Goal: Ask a question: Seek information or help from site administrators or community

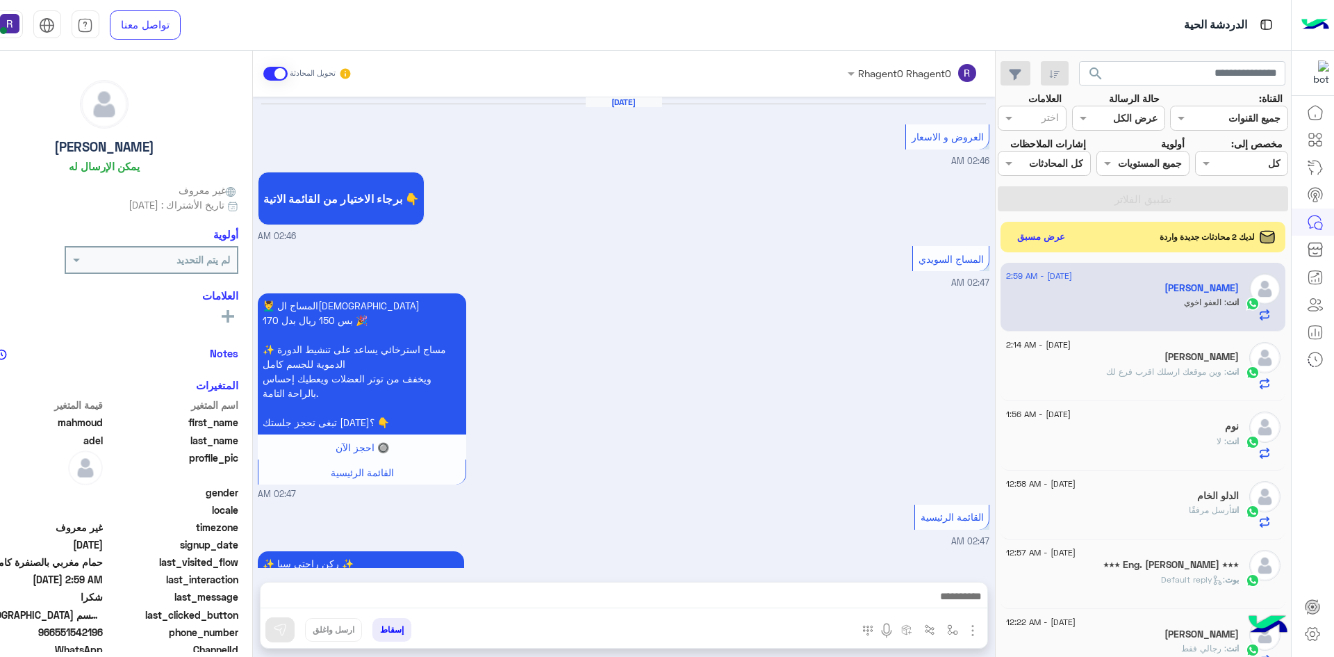
scroll to position [1640, 0]
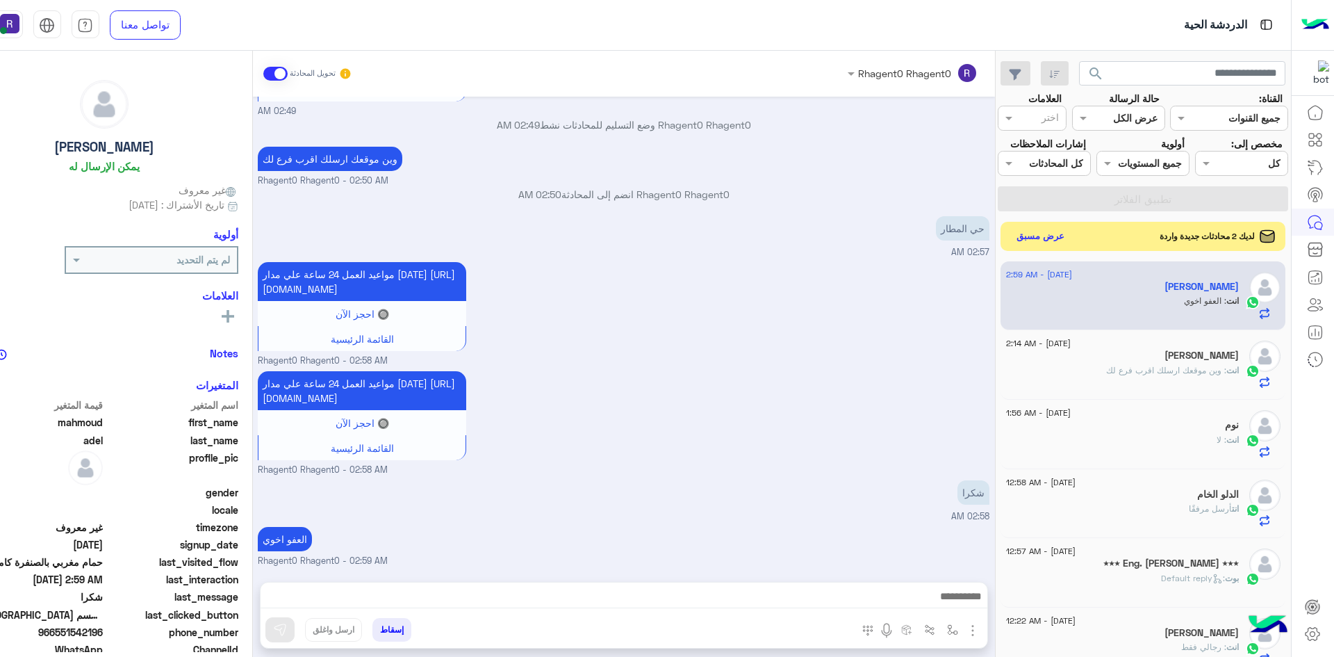
click at [1047, 236] on button "عرض مسبق" at bounding box center [1040, 236] width 58 height 19
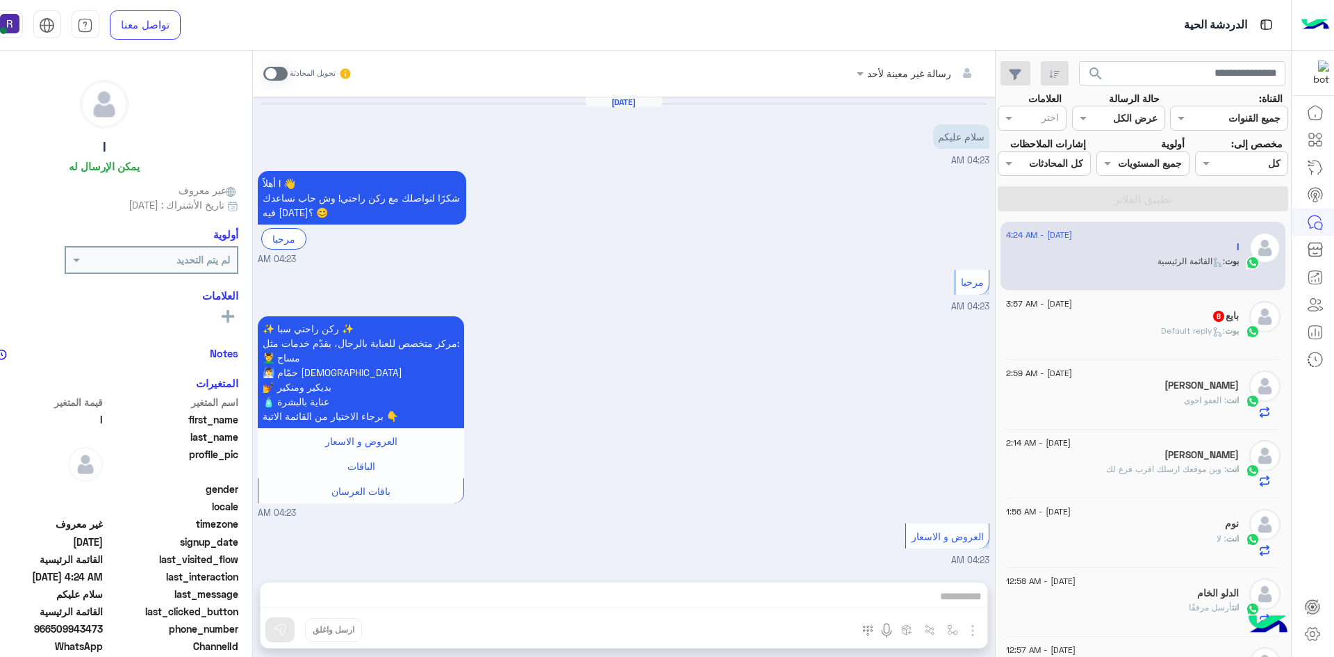
scroll to position [1930, 0]
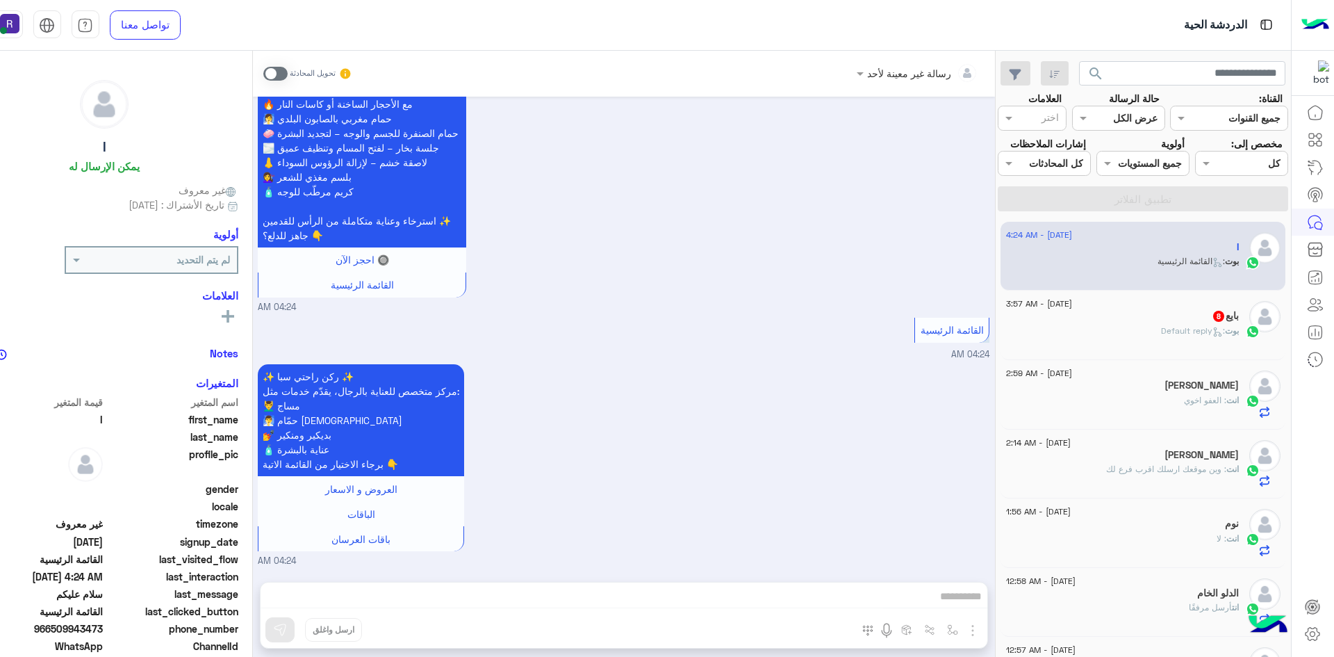
click at [1188, 334] on span ": Default reply" at bounding box center [1193, 330] width 64 height 10
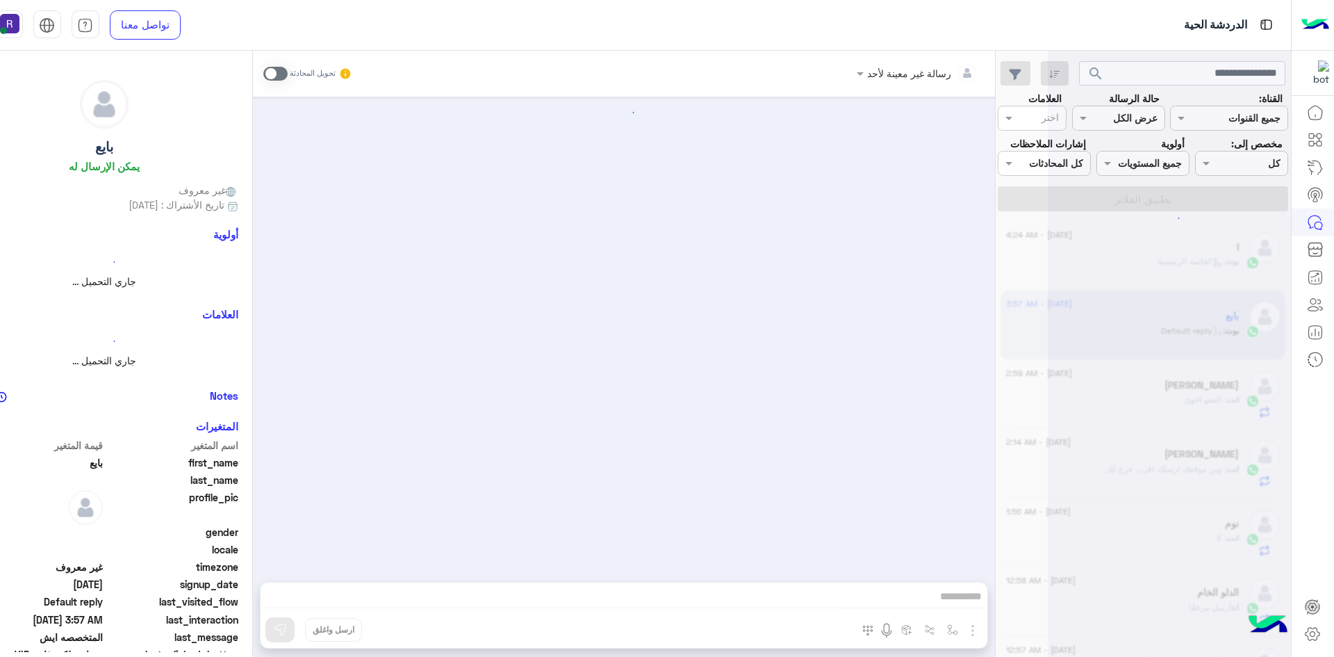
scroll to position [1313, 0]
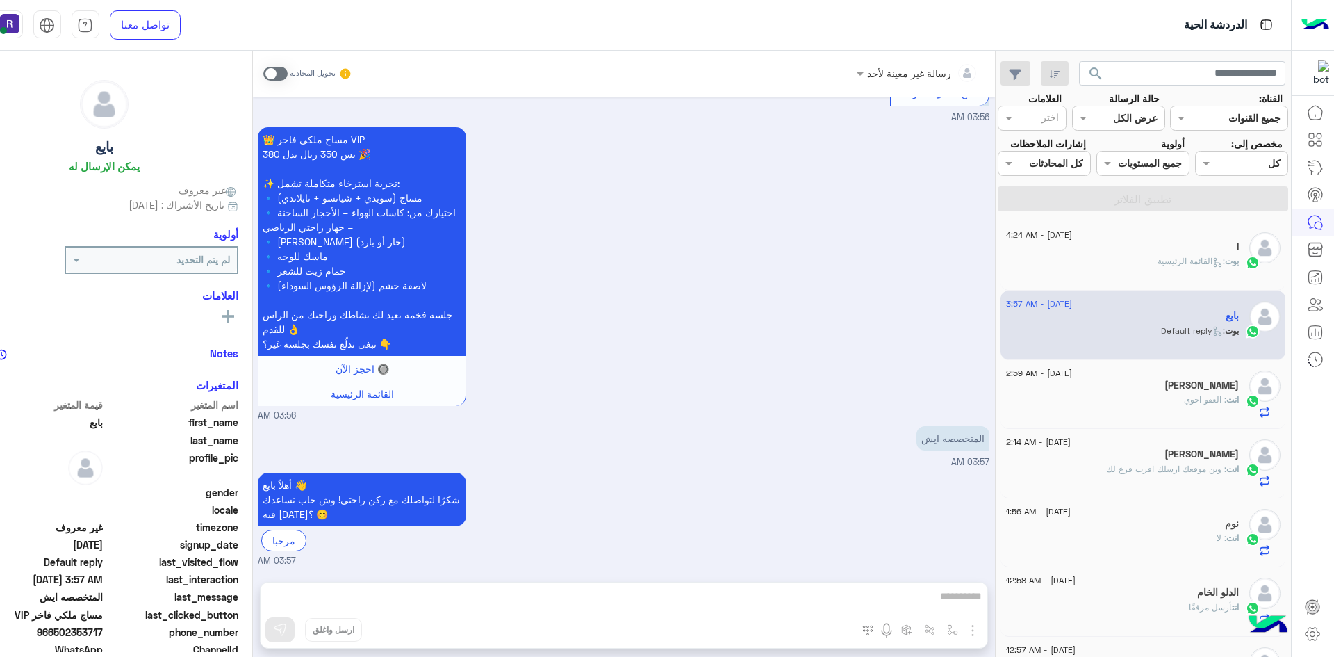
click at [1180, 265] on span ": القائمة الرئيسية" at bounding box center [1191, 261] width 67 height 10
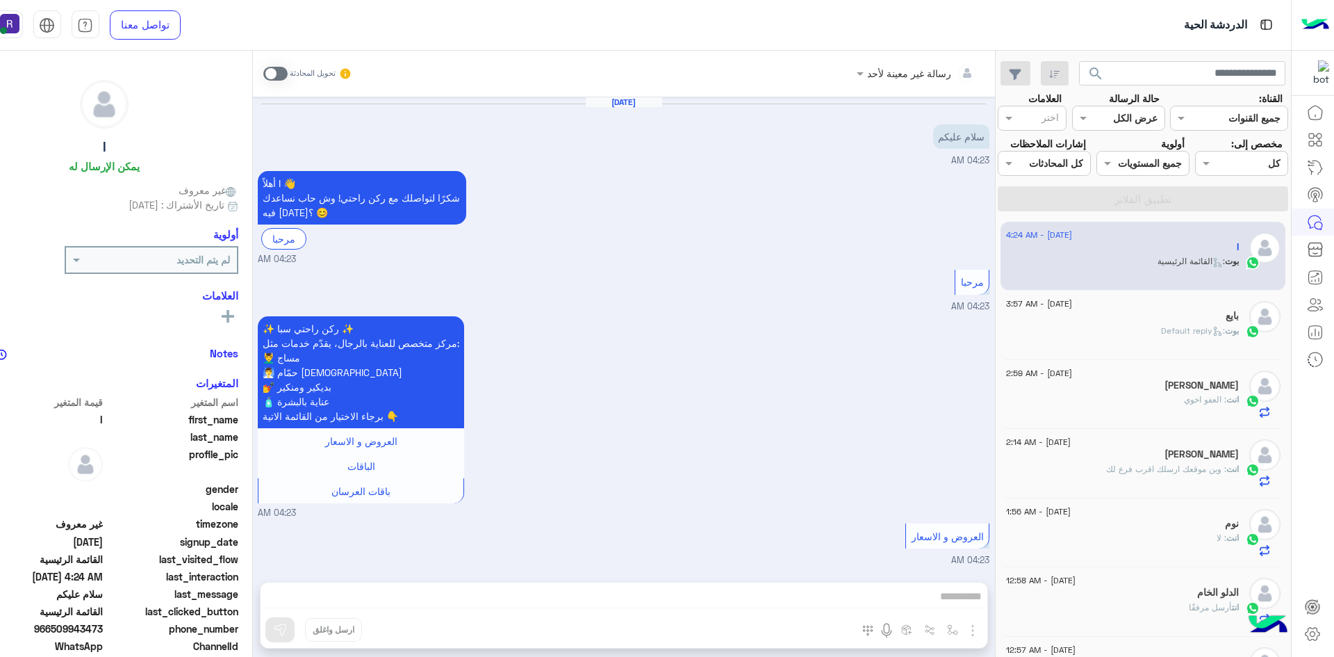
scroll to position [1930, 0]
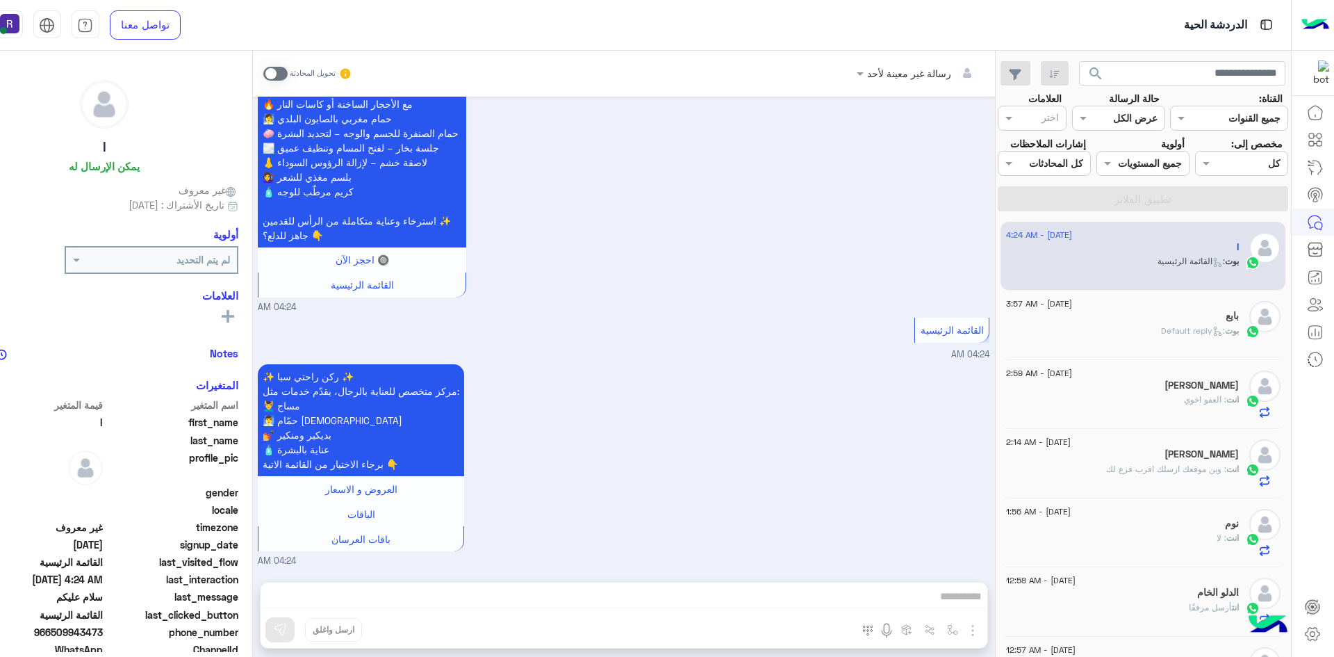
click at [1212, 320] on div "بايع" at bounding box center [1122, 317] width 233 height 15
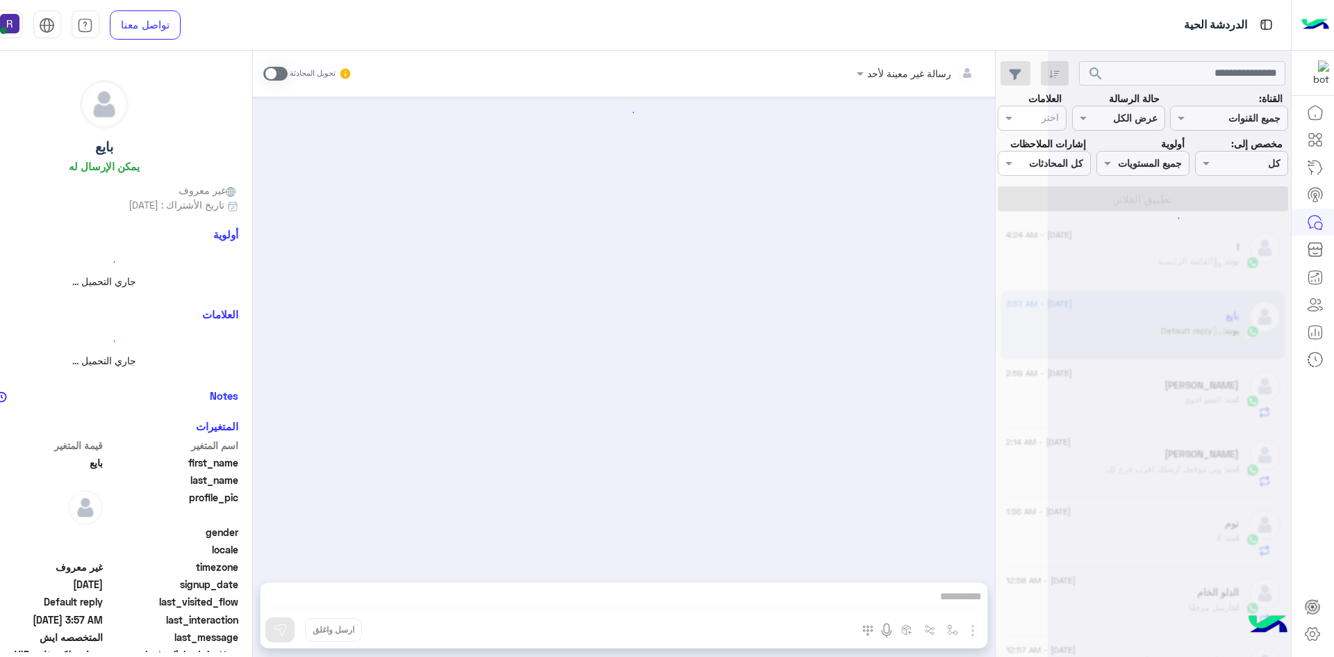
scroll to position [1313, 0]
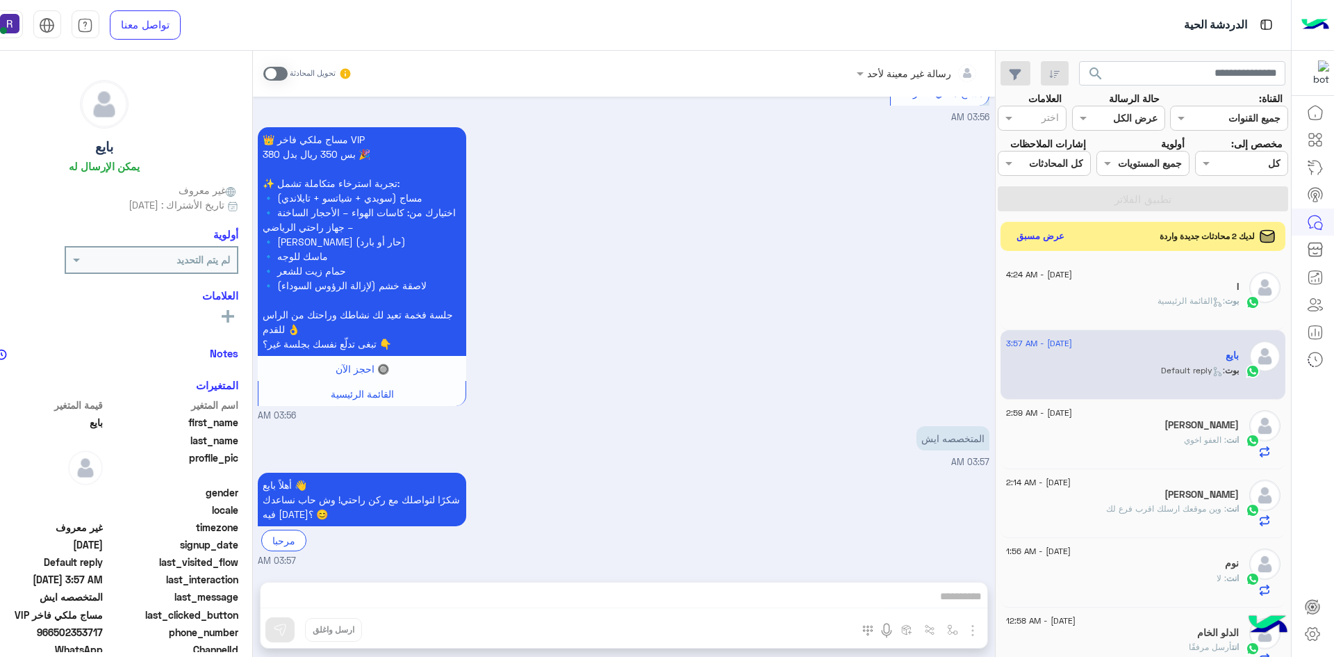
click at [1058, 237] on button "عرض مسبق" at bounding box center [1040, 236] width 58 height 19
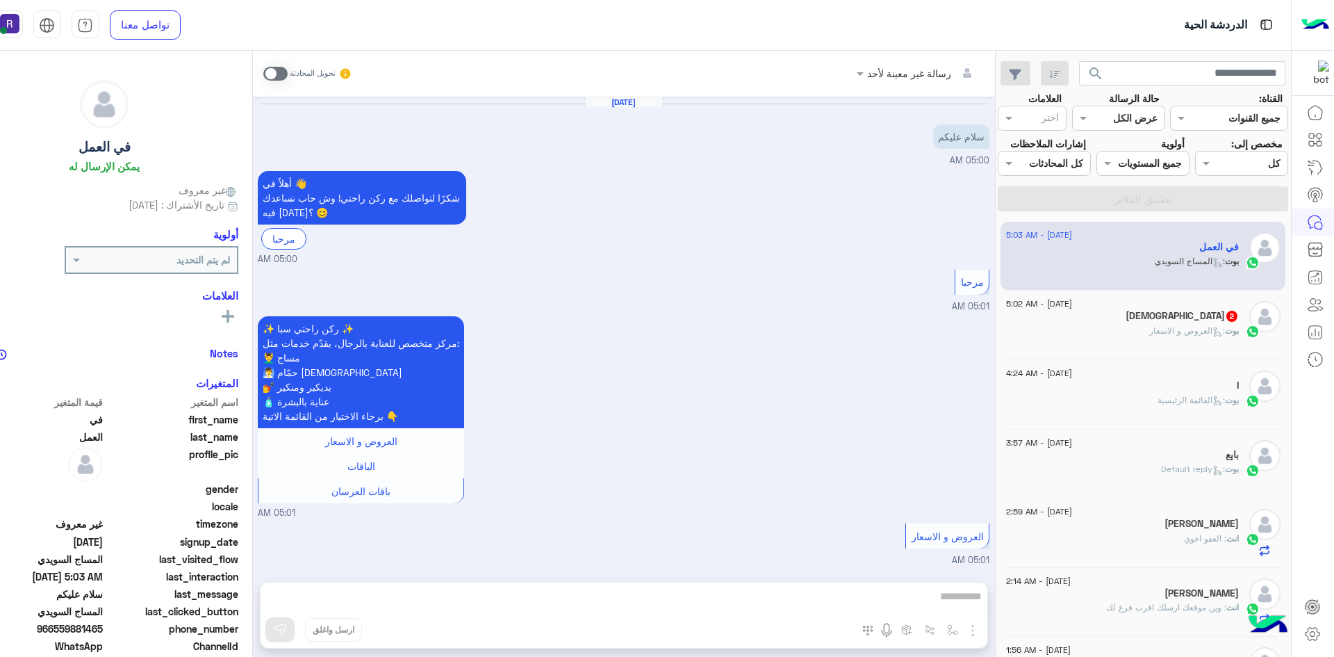
scroll to position [1388, 0]
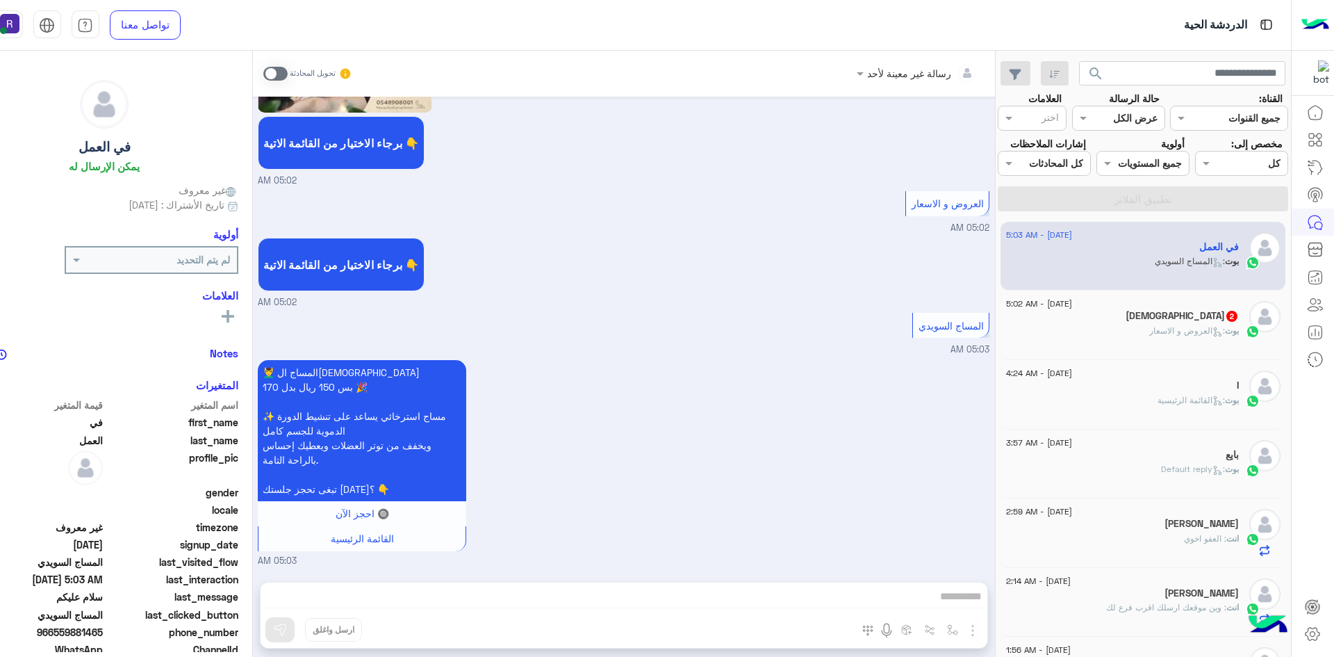
click at [277, 74] on span at bounding box center [275, 74] width 24 height 14
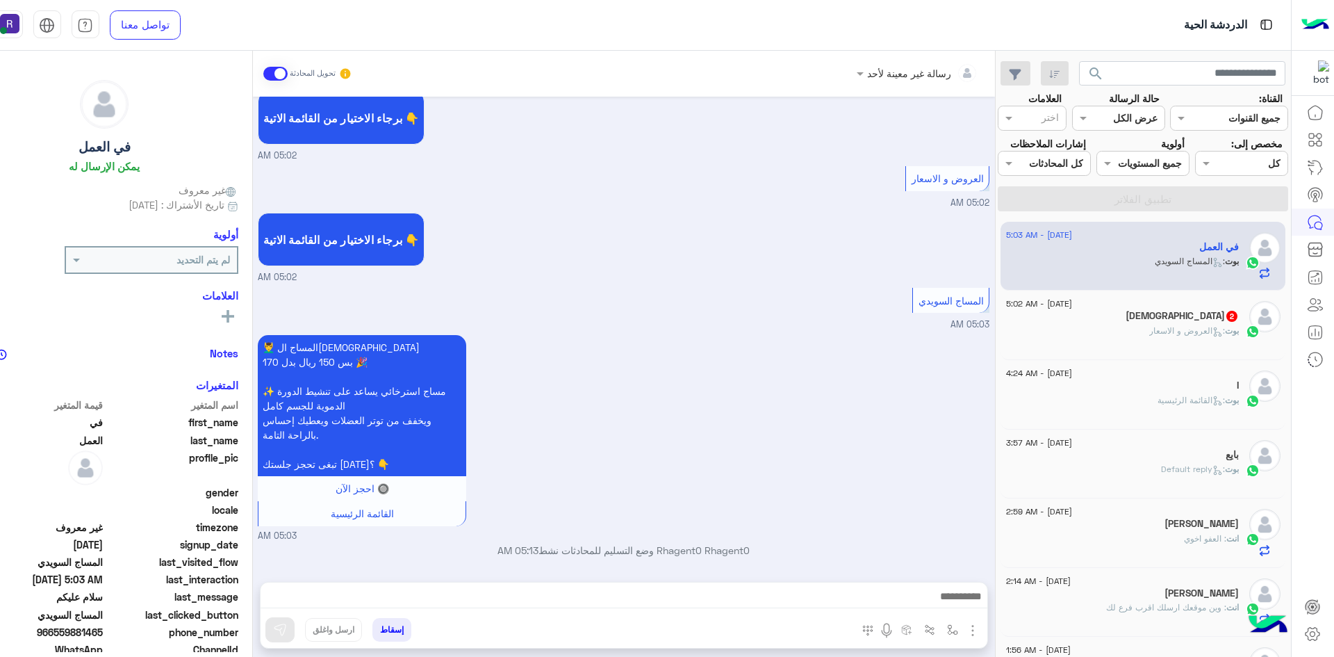
scroll to position [1413, 0]
click at [973, 625] on img "button" at bounding box center [972, 630] width 17 height 17
click at [955, 608] on button "الصور" at bounding box center [951, 600] width 59 height 28
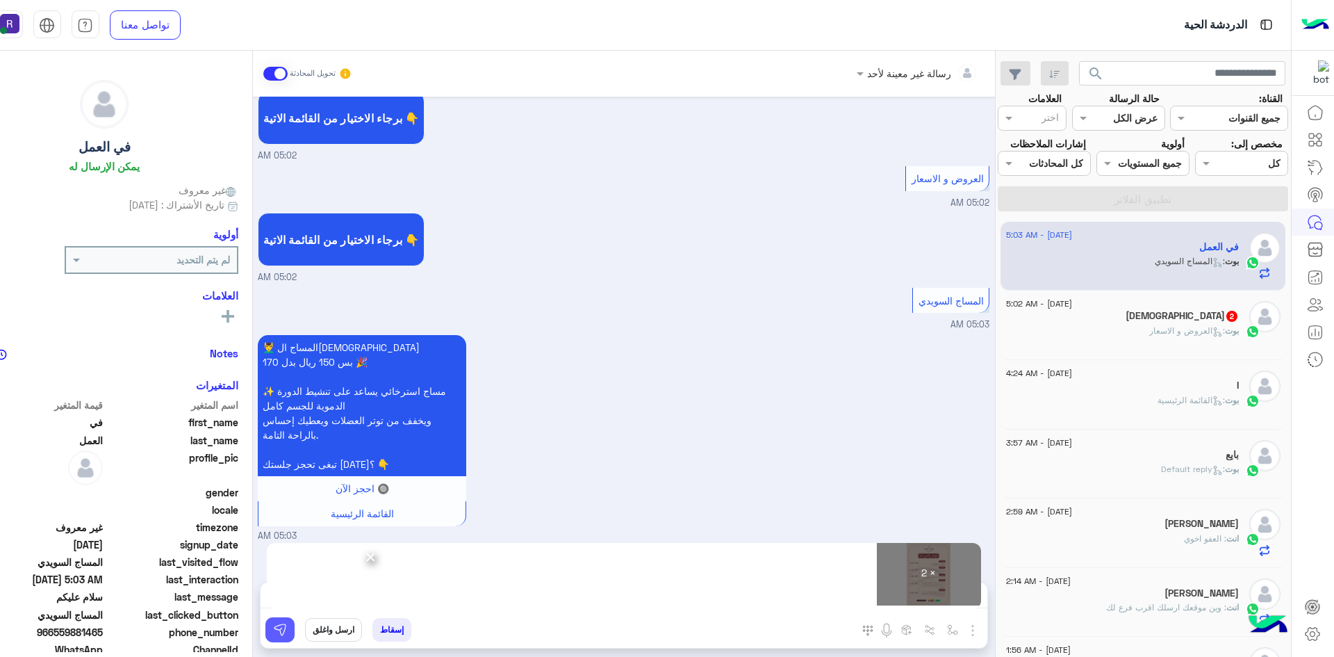
click at [285, 631] on img at bounding box center [280, 630] width 14 height 14
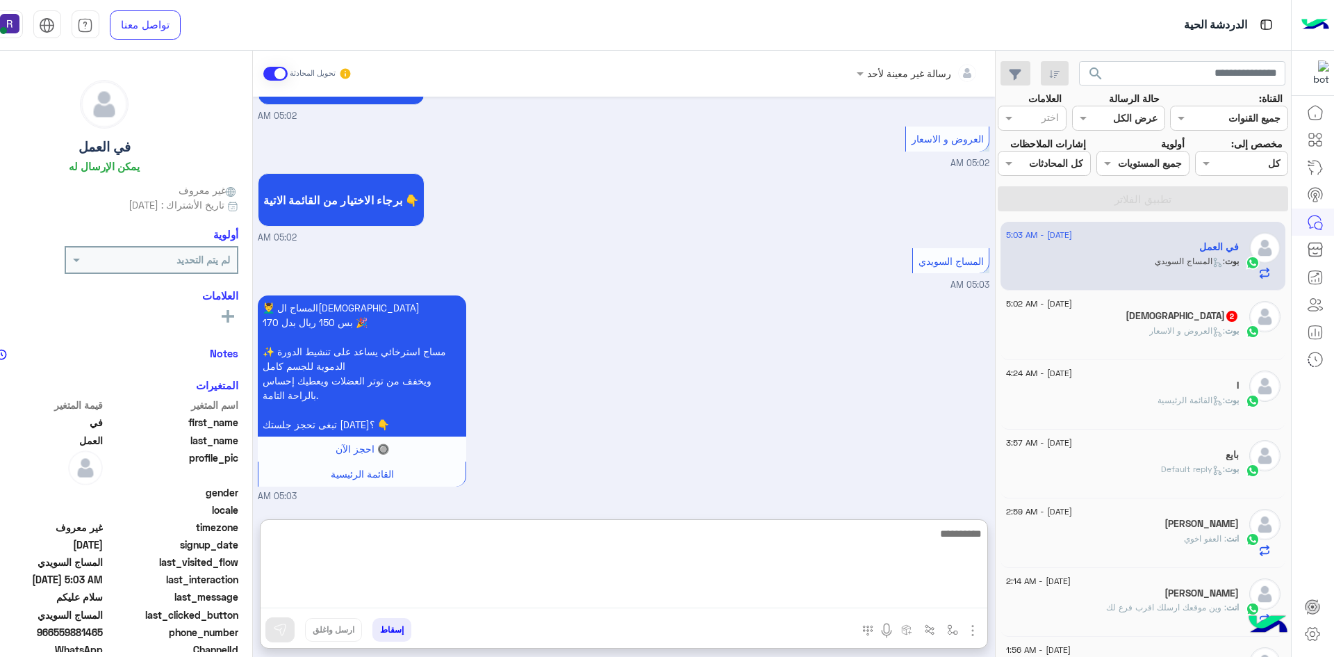
paste textarea "**********"
type textarea "**********"
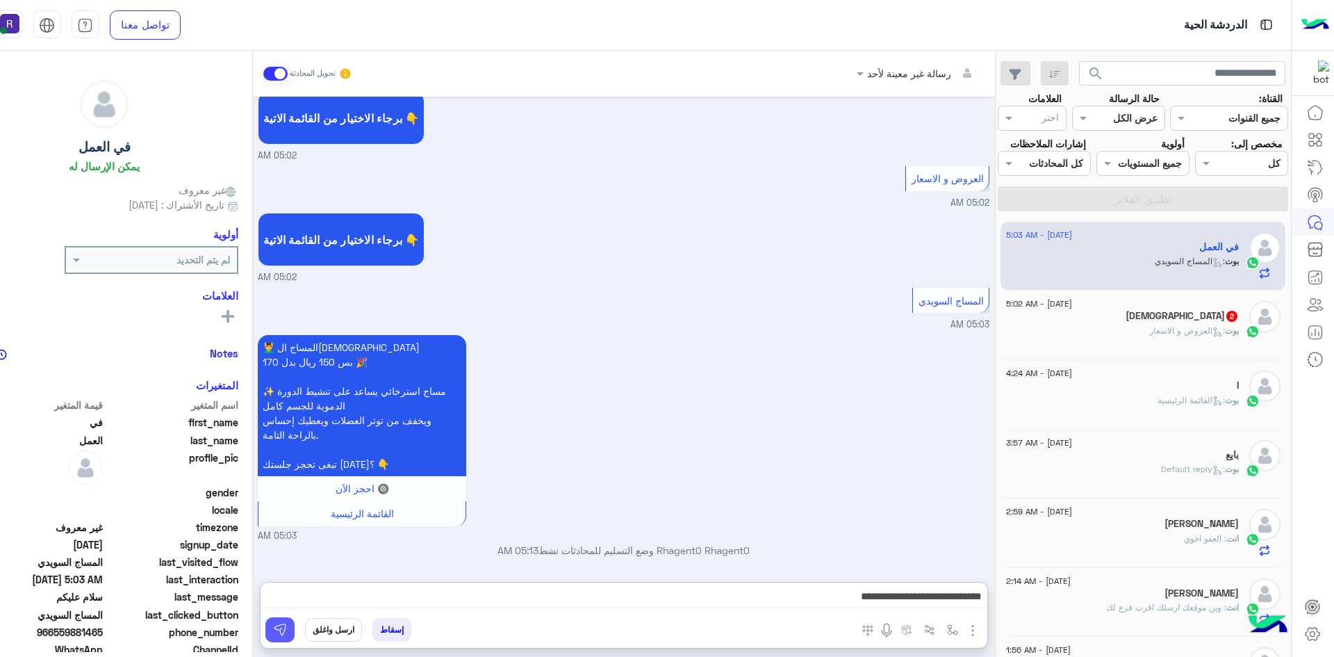
click at [279, 634] on img at bounding box center [280, 630] width 14 height 14
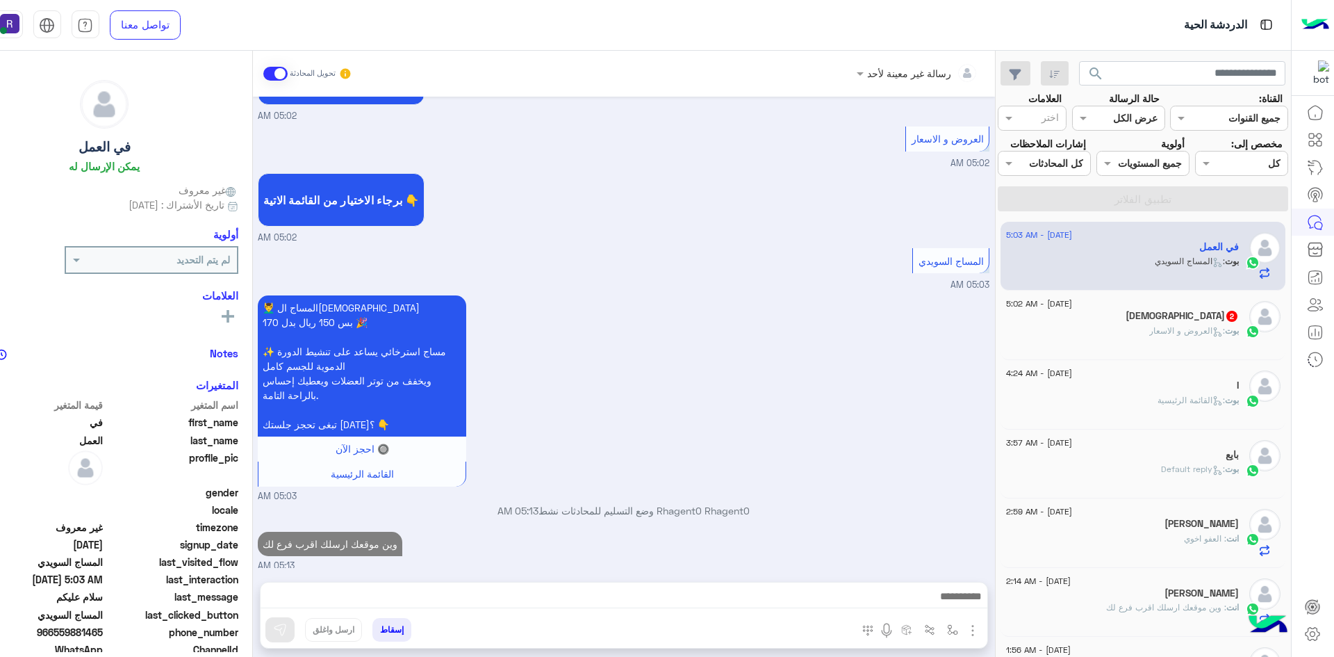
scroll to position [1457, 0]
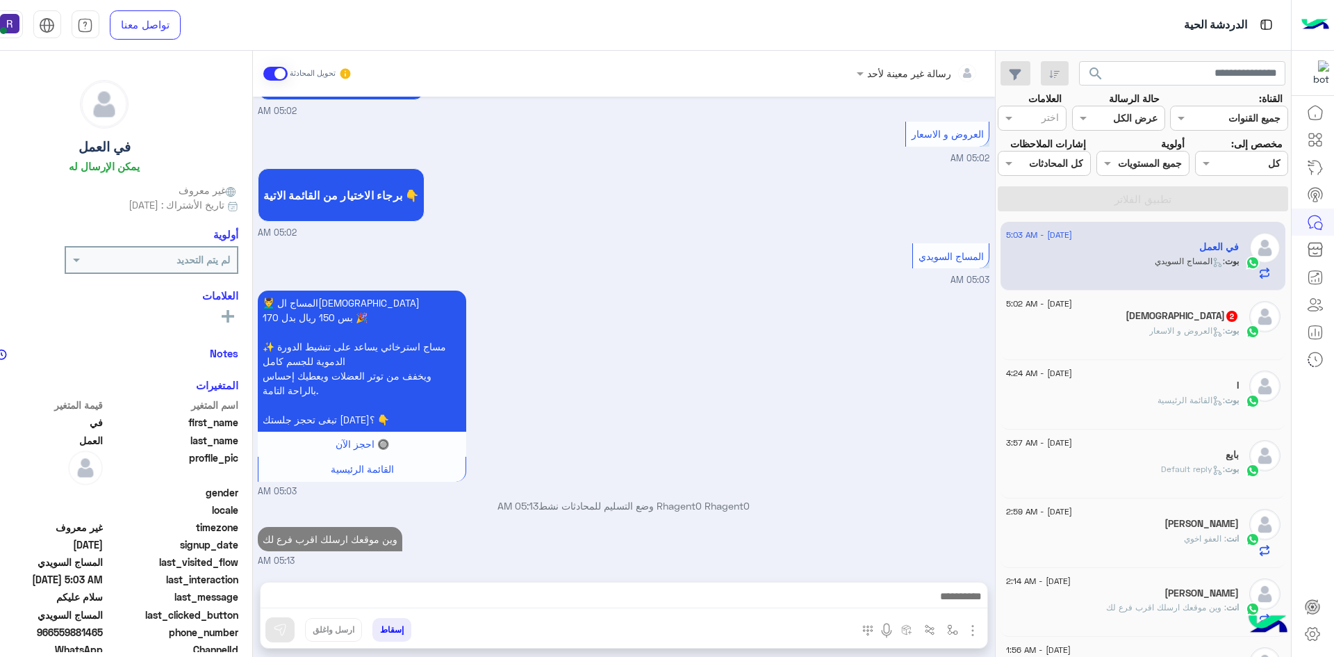
click at [1159, 327] on span ": العروض و الاسعار" at bounding box center [1187, 330] width 76 height 10
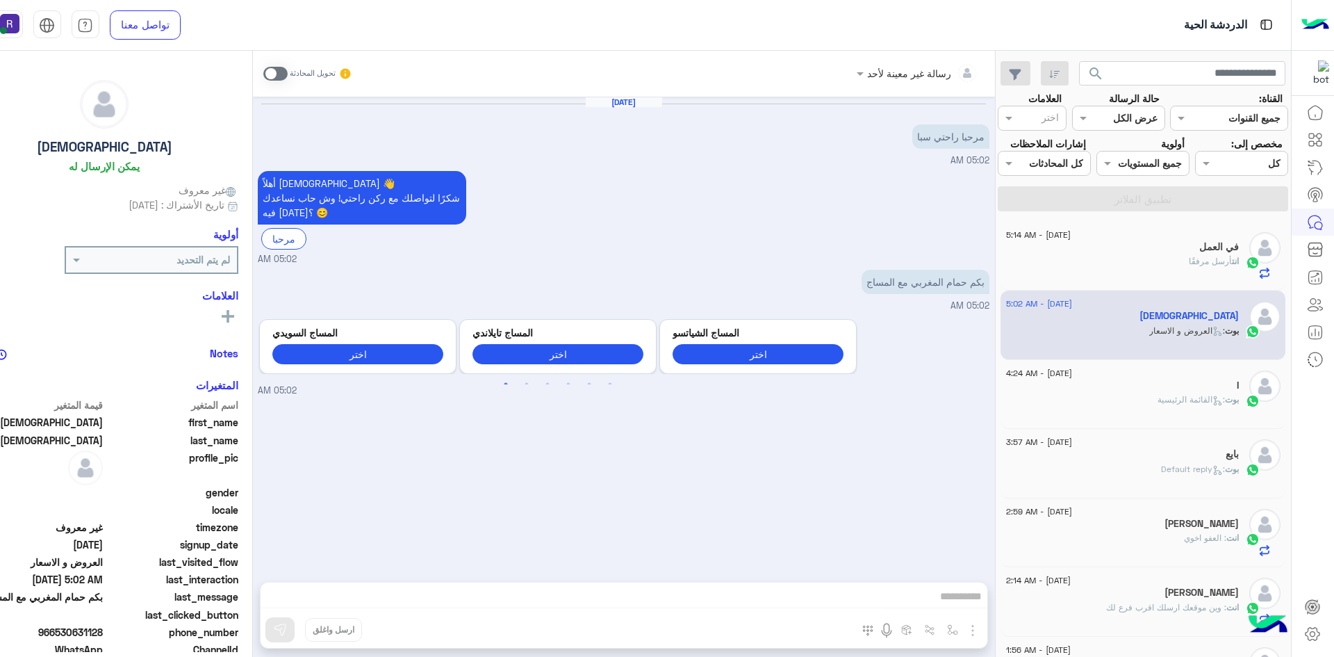
click at [284, 76] on span at bounding box center [275, 74] width 24 height 14
click at [973, 627] on img "button" at bounding box center [972, 630] width 17 height 17
click at [953, 607] on span "الصور" at bounding box center [946, 600] width 26 height 16
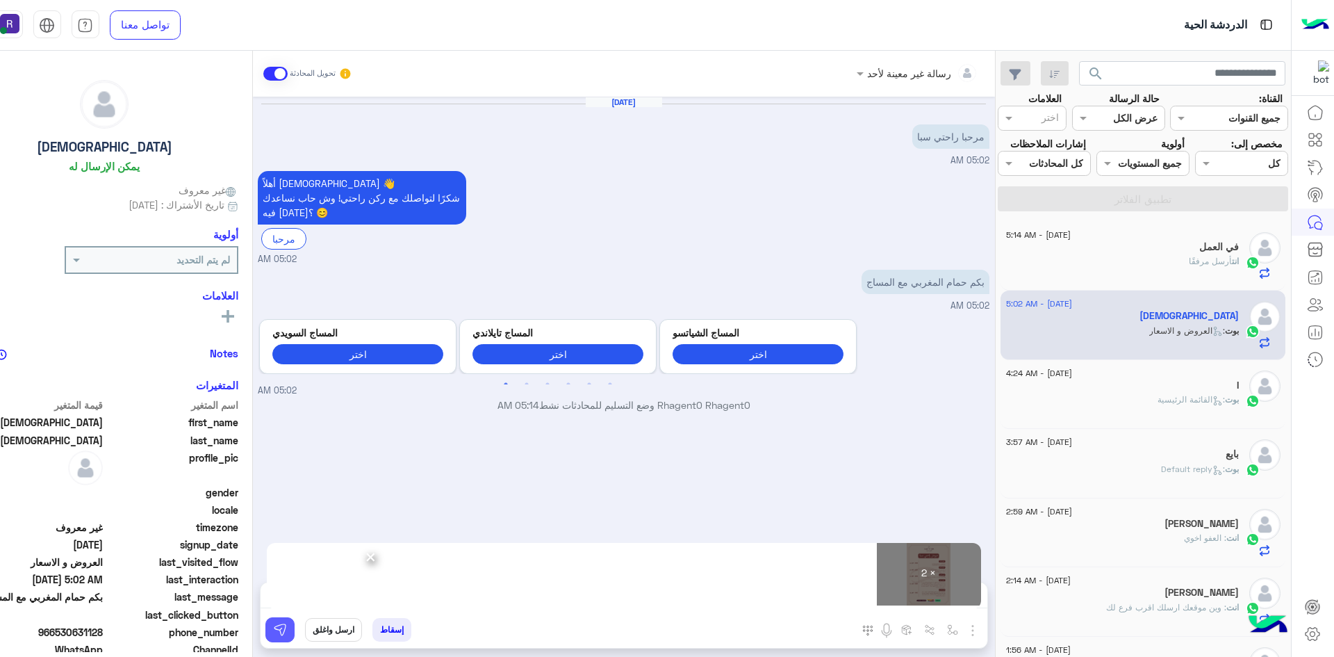
click at [273, 625] on img at bounding box center [280, 630] width 14 height 14
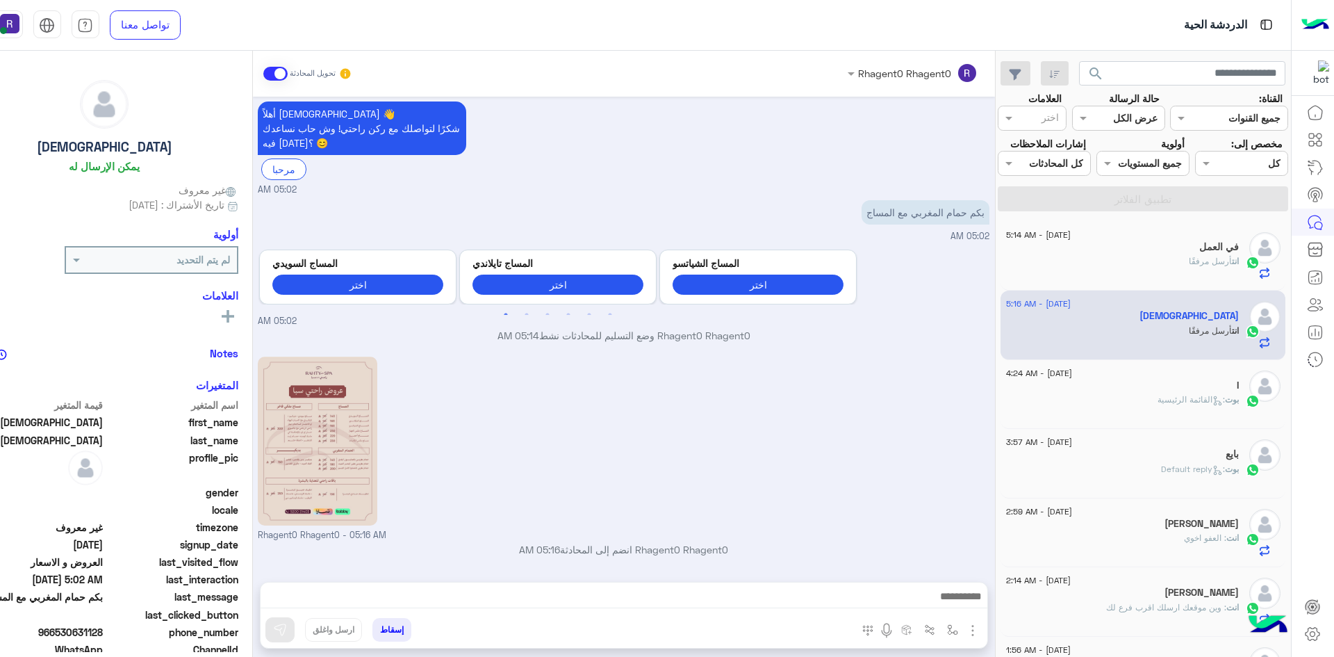
scroll to position [258, 0]
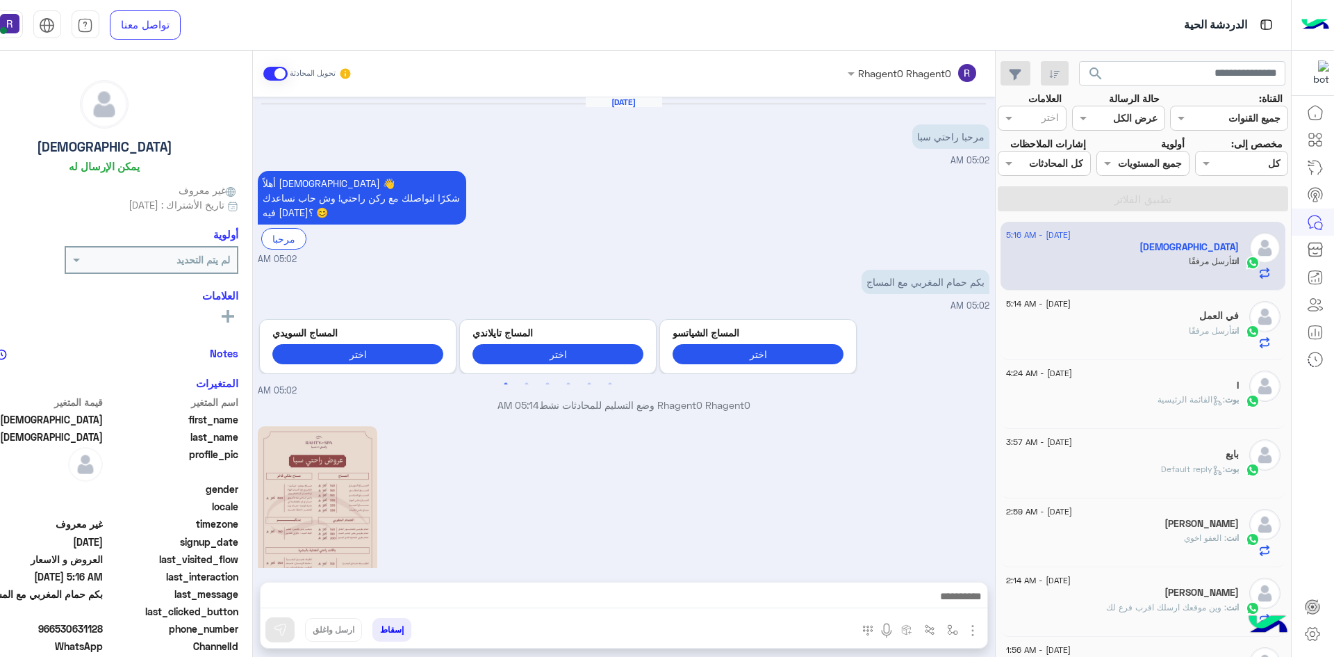
scroll to position [258, 0]
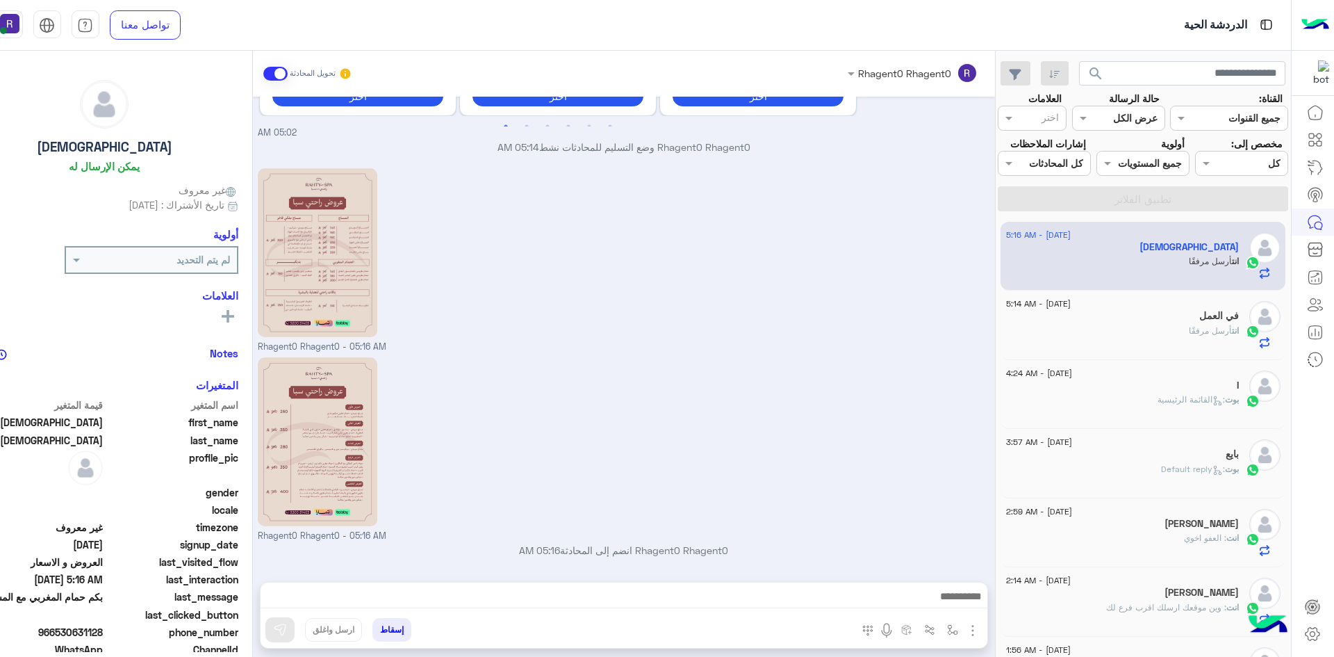
click at [1188, 317] on div "في العمل" at bounding box center [1122, 317] width 233 height 15
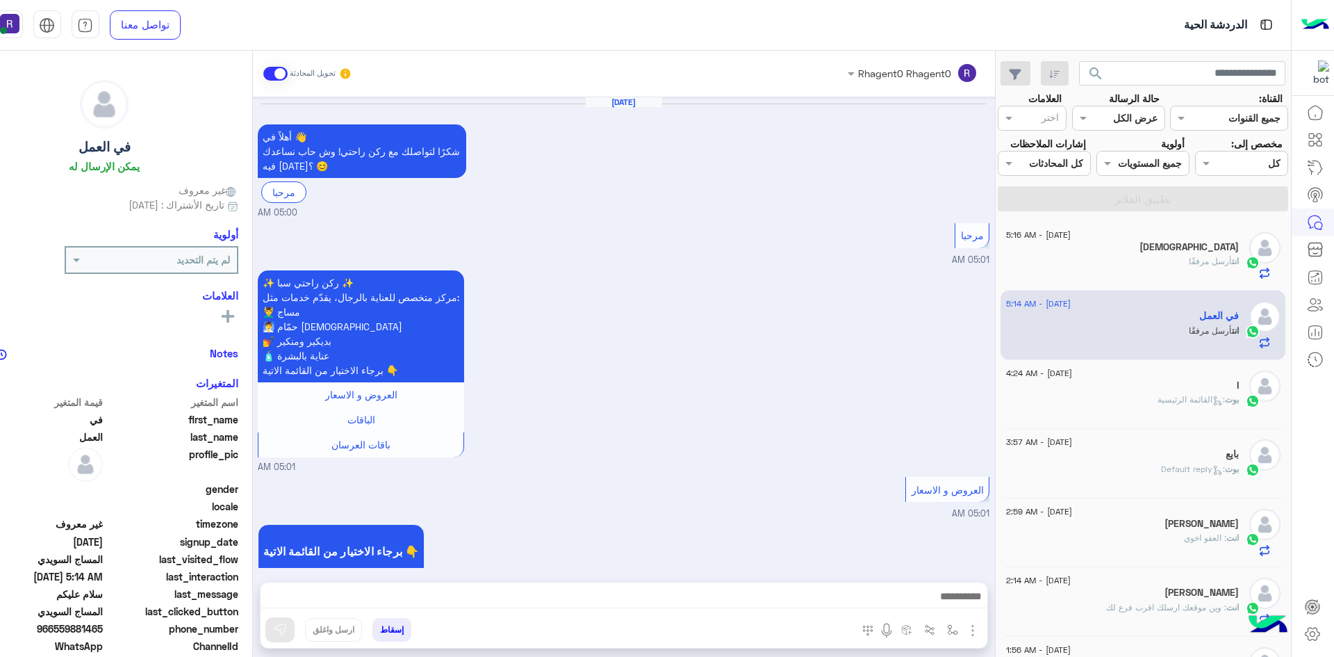
scroll to position [1814, 0]
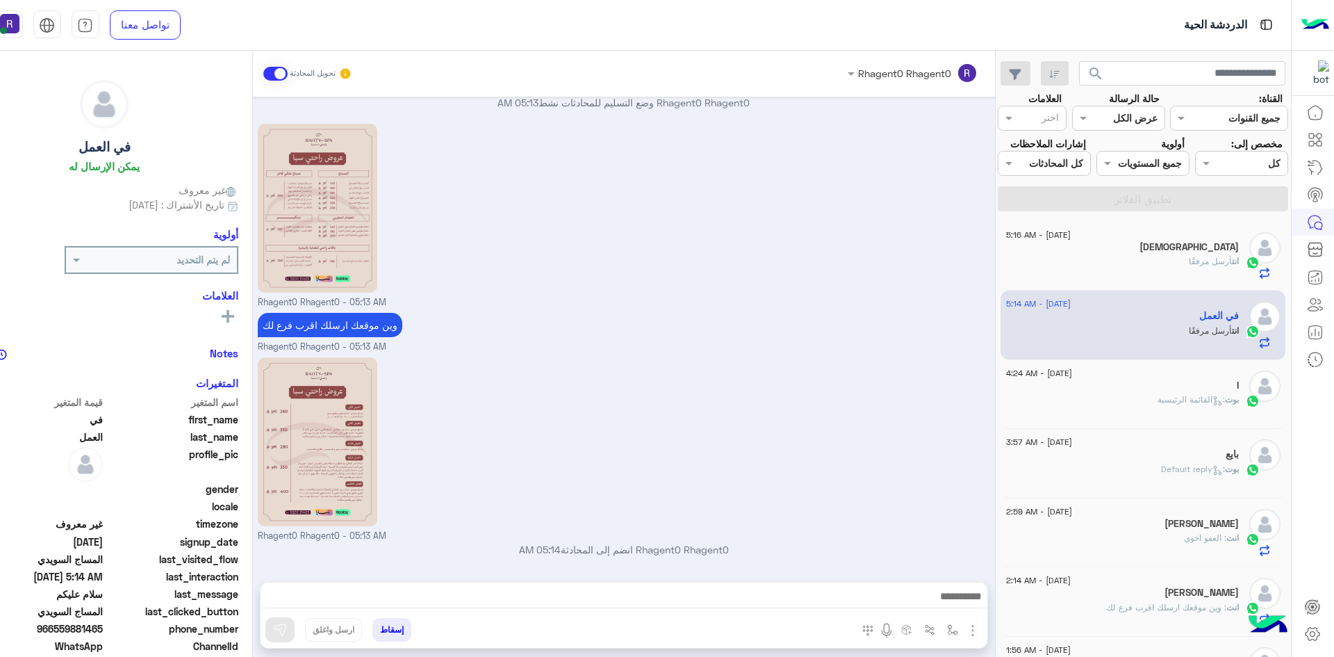
click at [1205, 258] on span "أرسل مرفقًا" at bounding box center [1210, 261] width 43 height 10
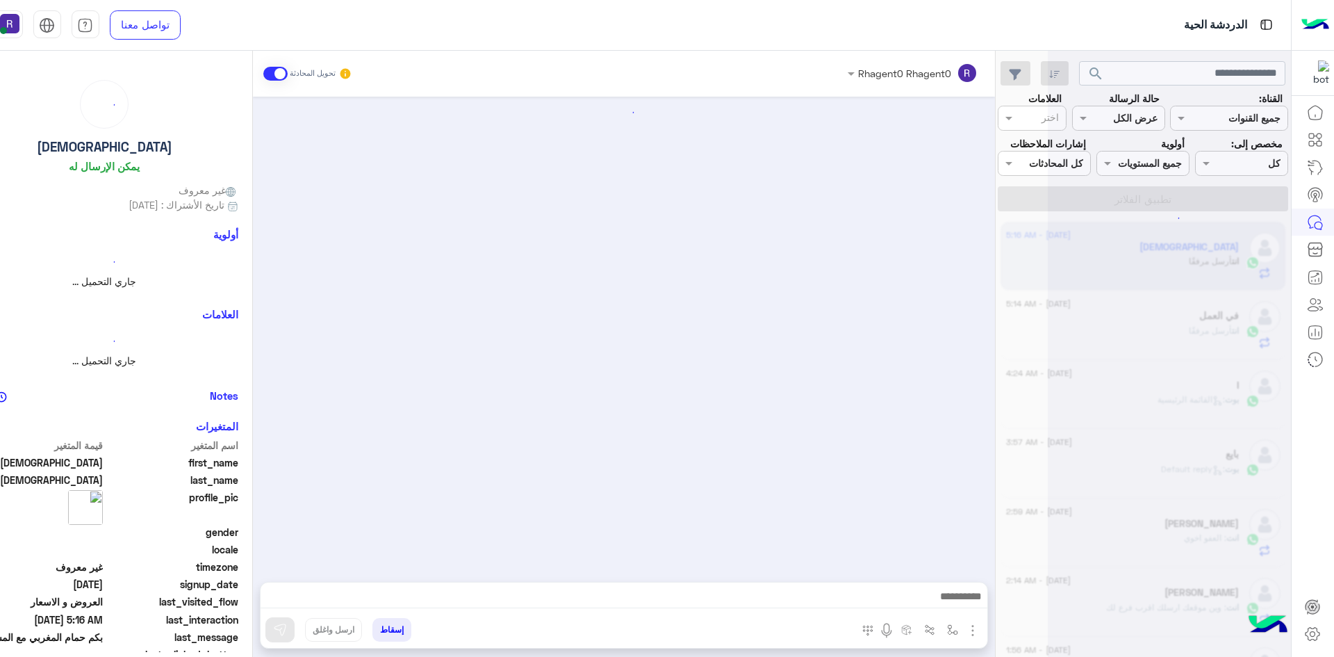
scroll to position [258, 0]
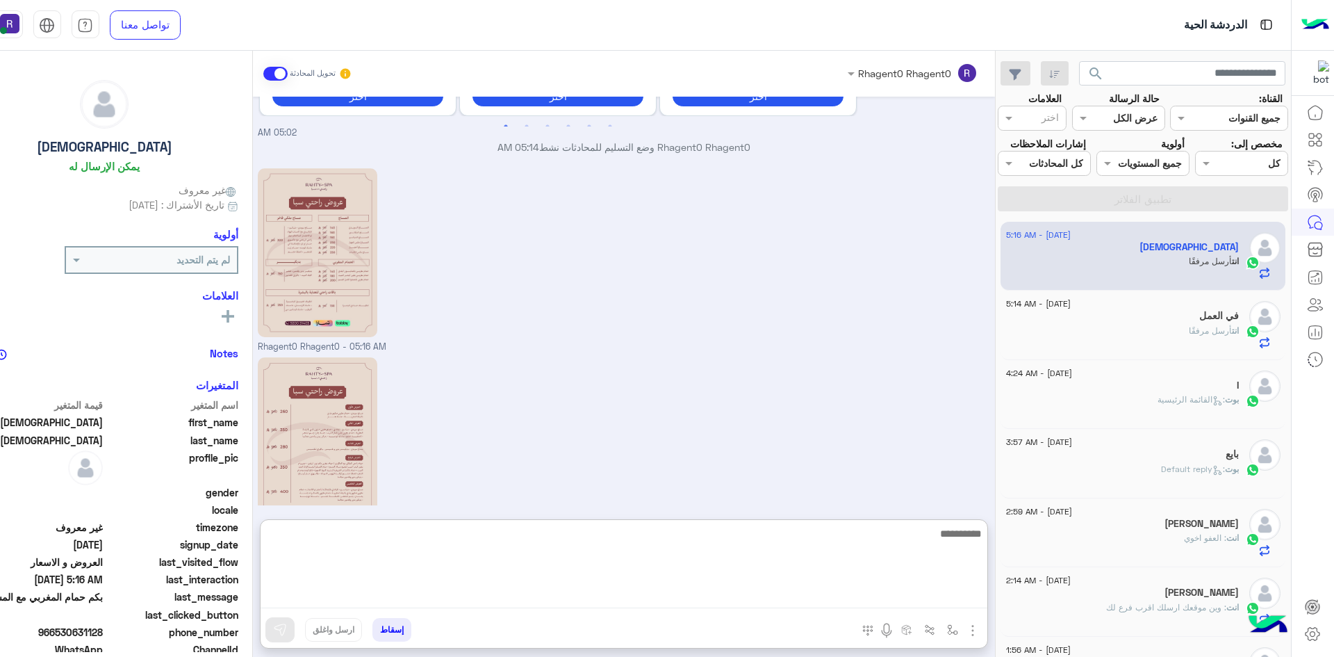
paste textarea "**********"
type textarea "**********"
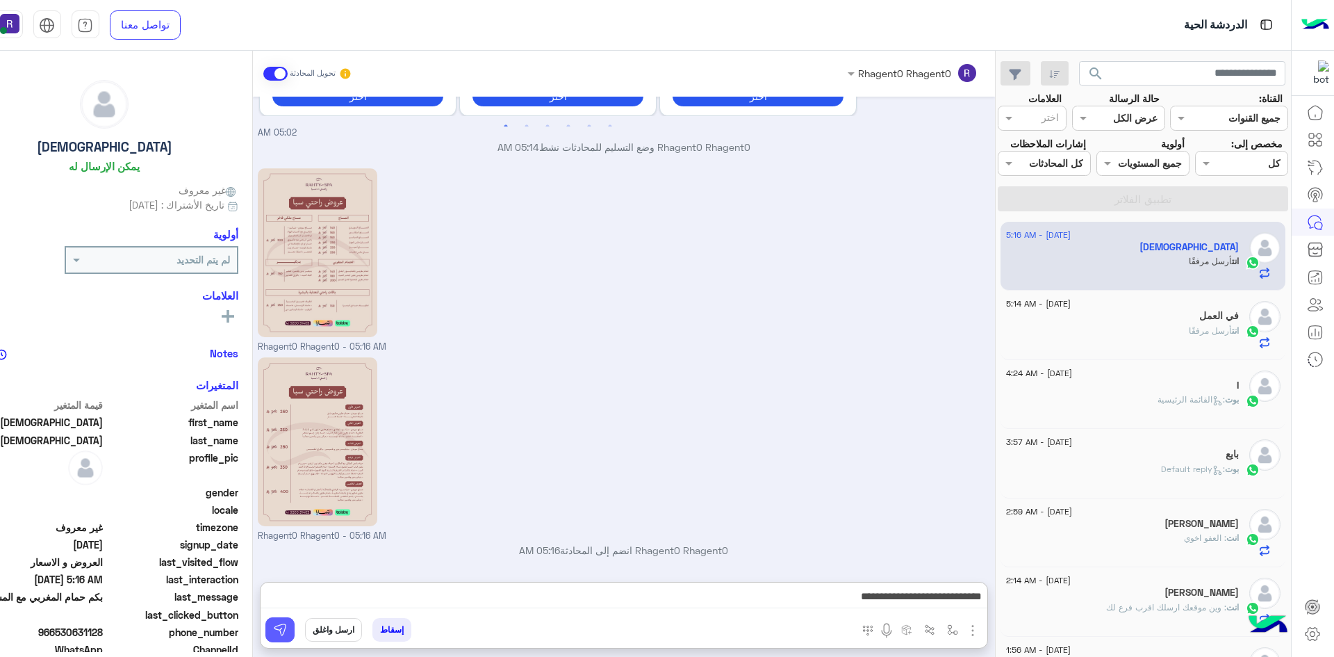
click at [285, 631] on img at bounding box center [280, 630] width 14 height 14
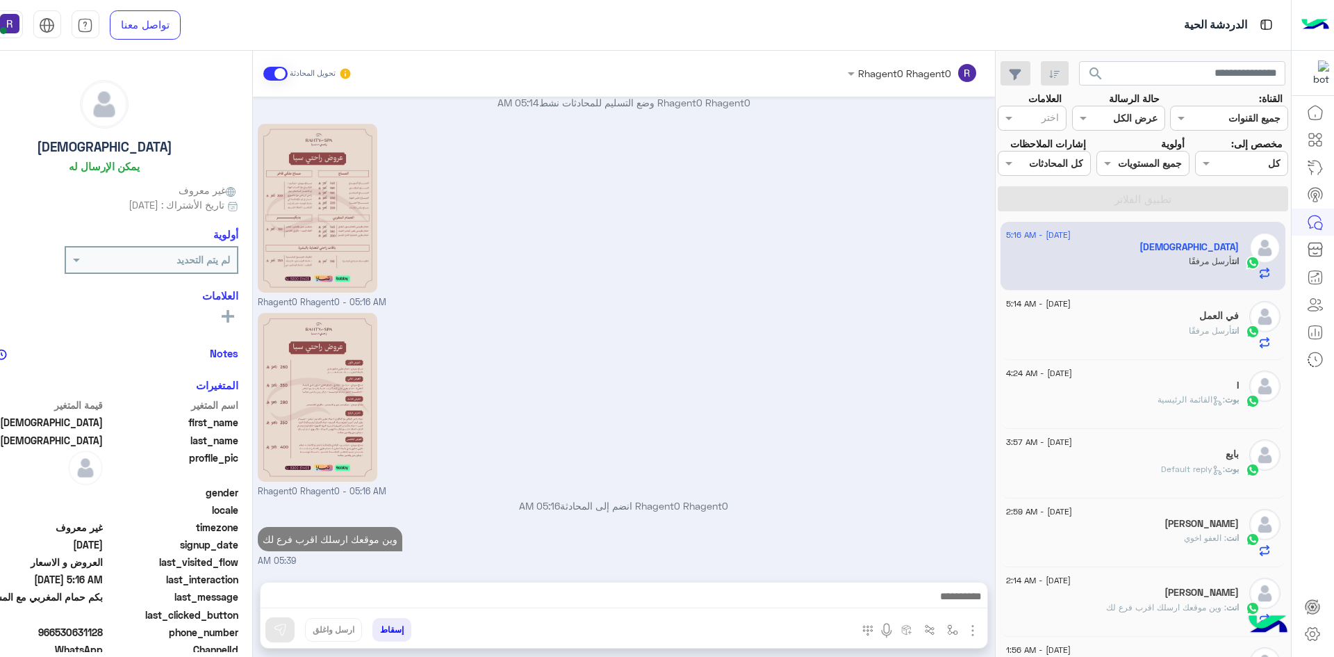
click at [1174, 329] on div "انت أرسل مرفقًا" at bounding box center [1122, 336] width 233 height 24
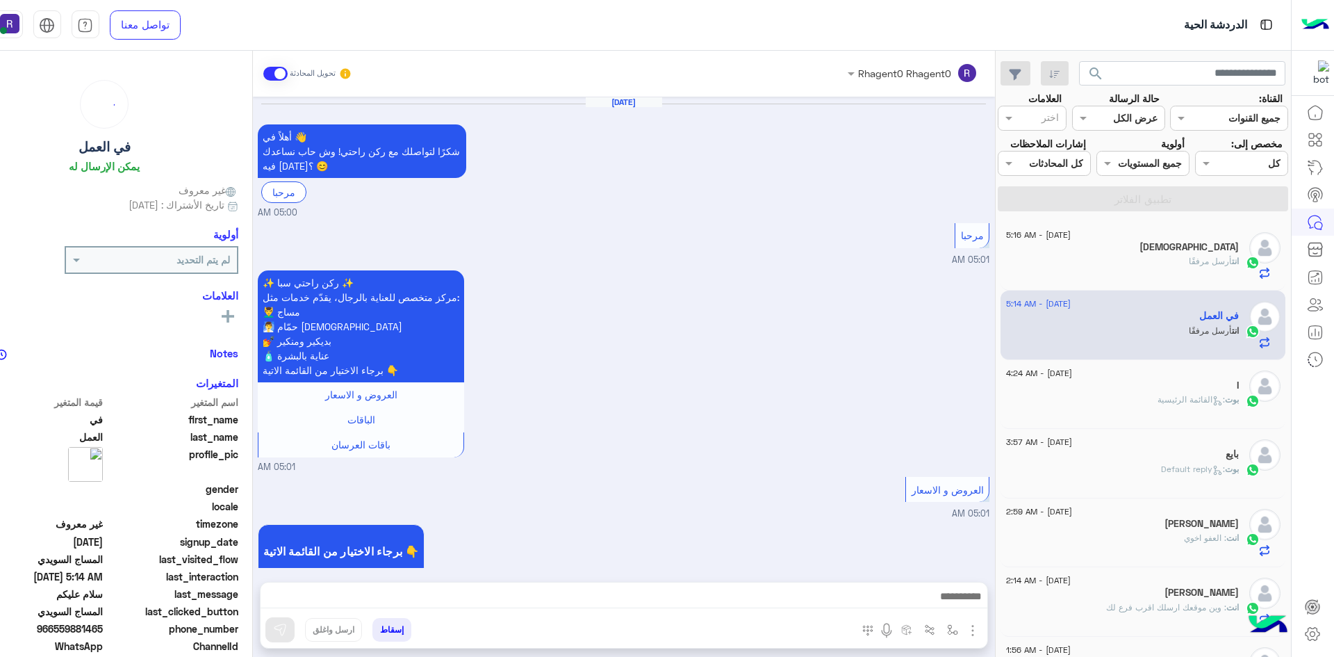
scroll to position [1814, 0]
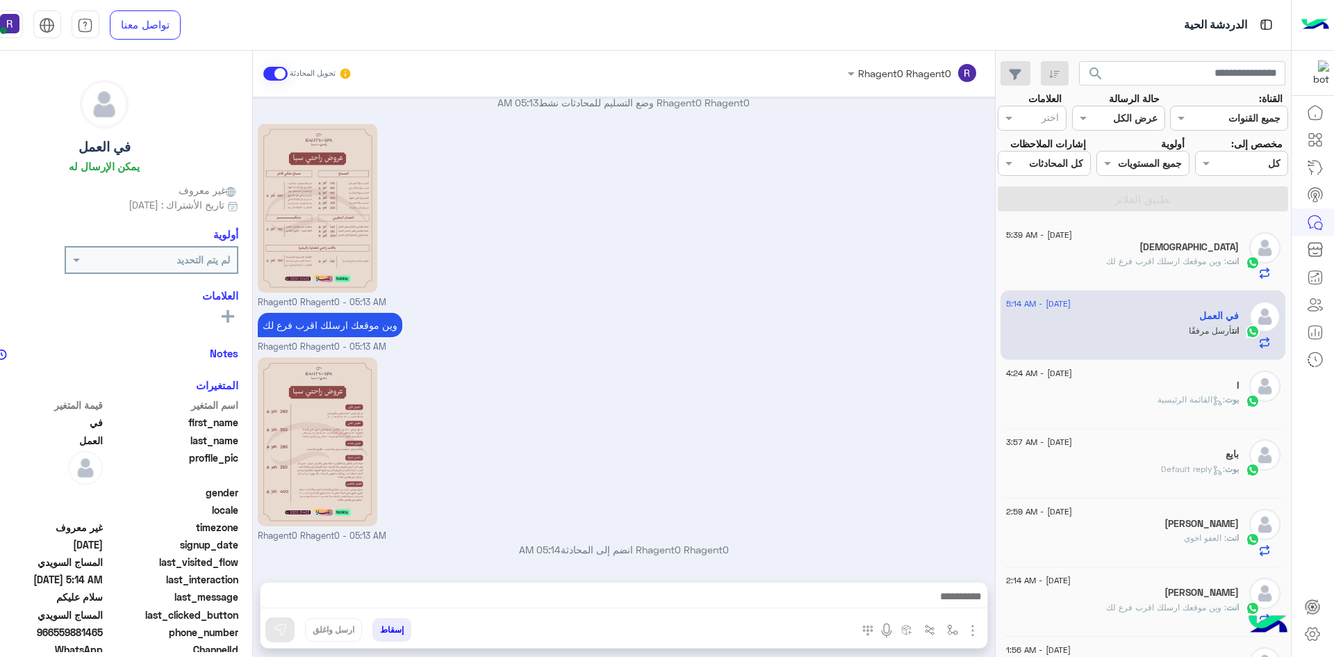
click at [1172, 269] on div "انت : وين موقعك ارسلك اقرب فرع لك" at bounding box center [1122, 267] width 233 height 24
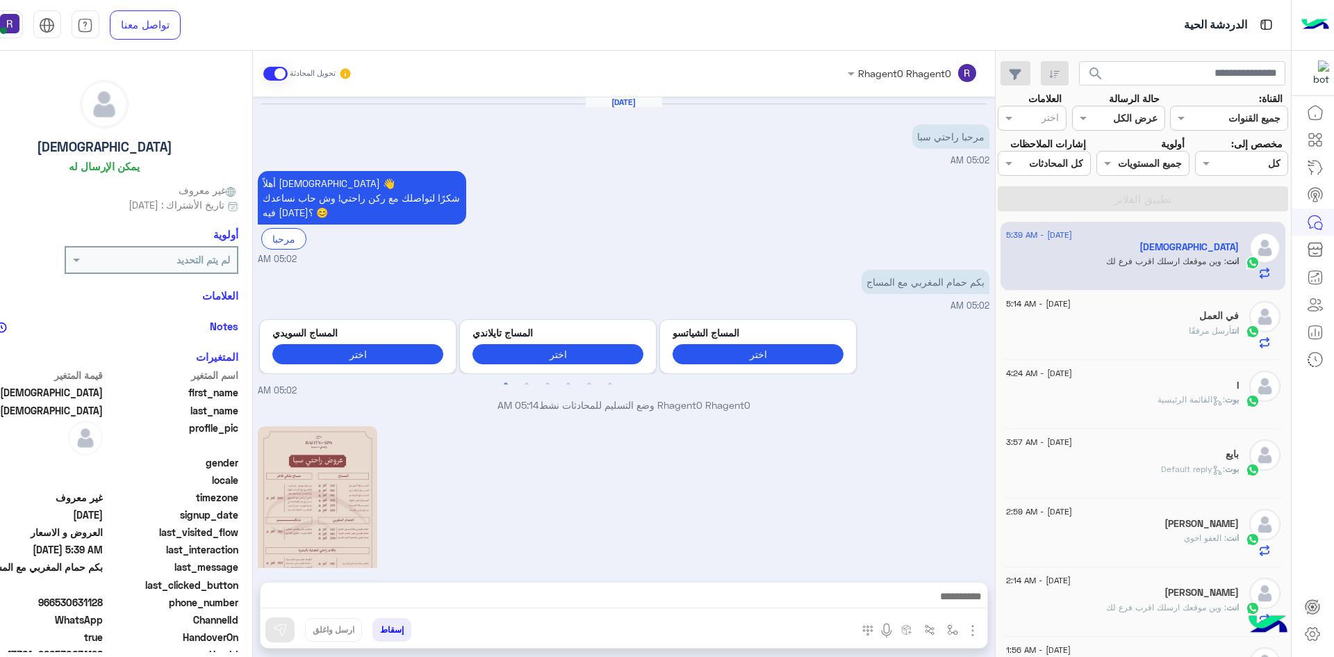
scroll to position [302, 0]
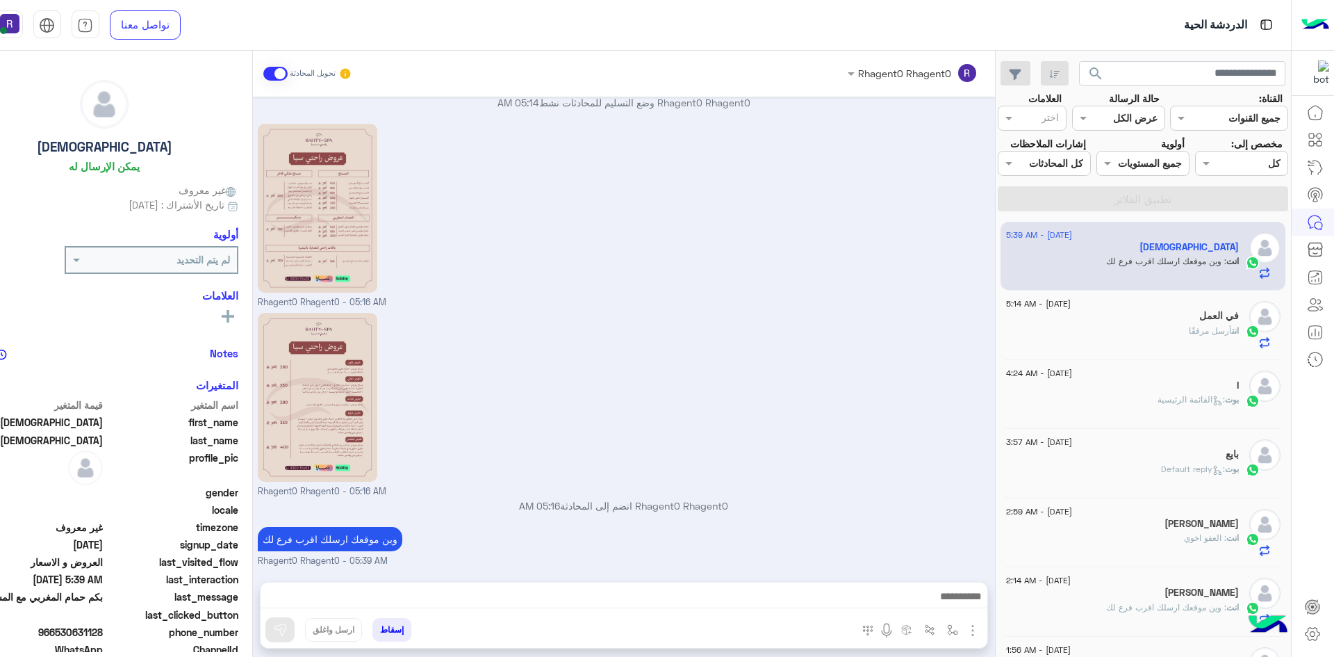
click at [1116, 327] on div "انت أرسل مرفقًا" at bounding box center [1122, 336] width 233 height 24
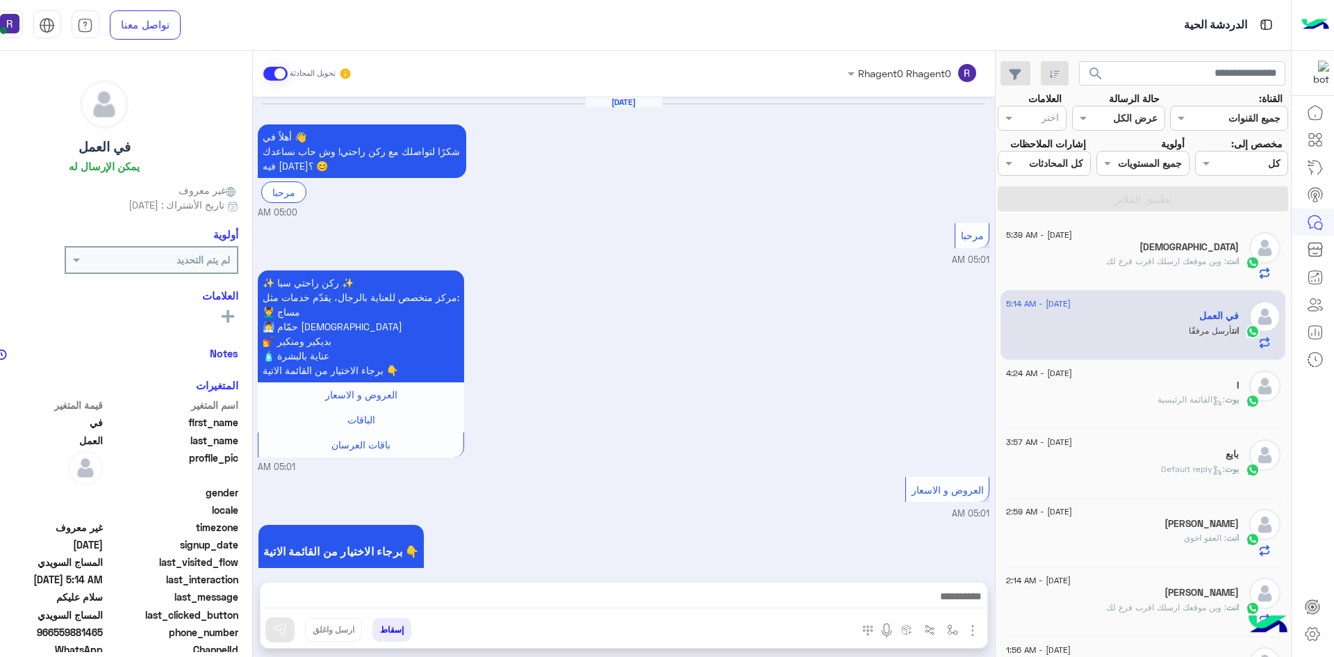
scroll to position [1814, 0]
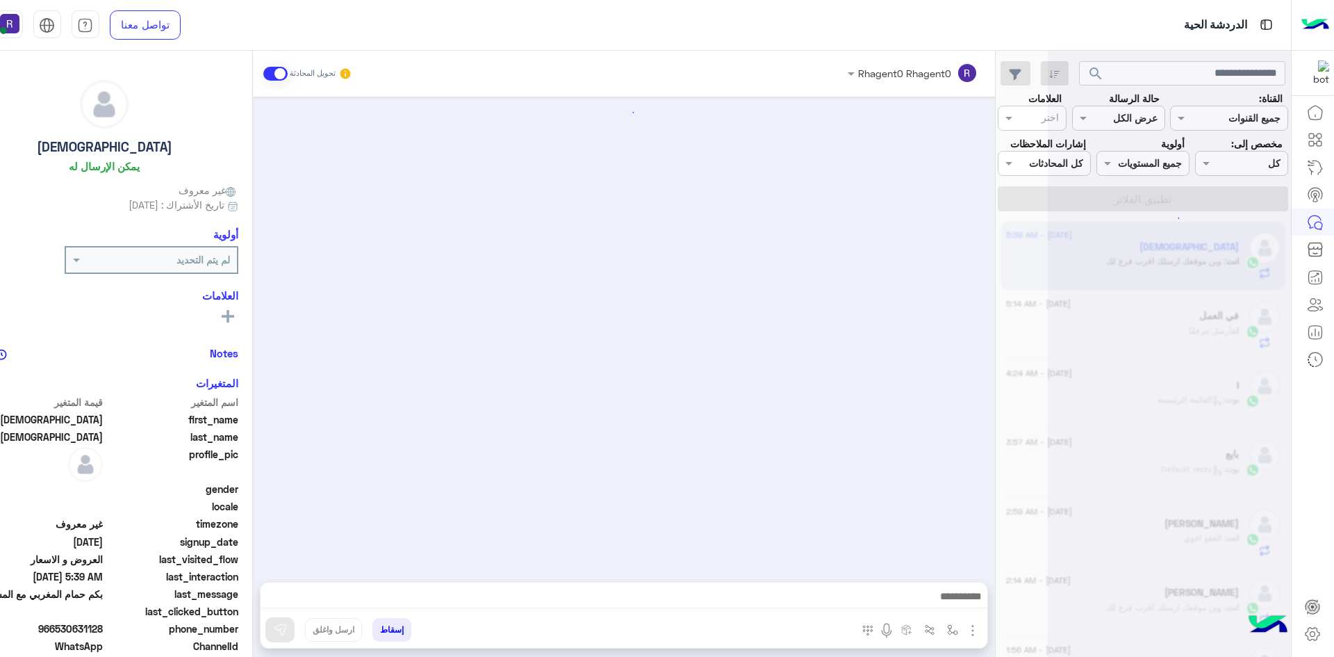
scroll to position [302, 0]
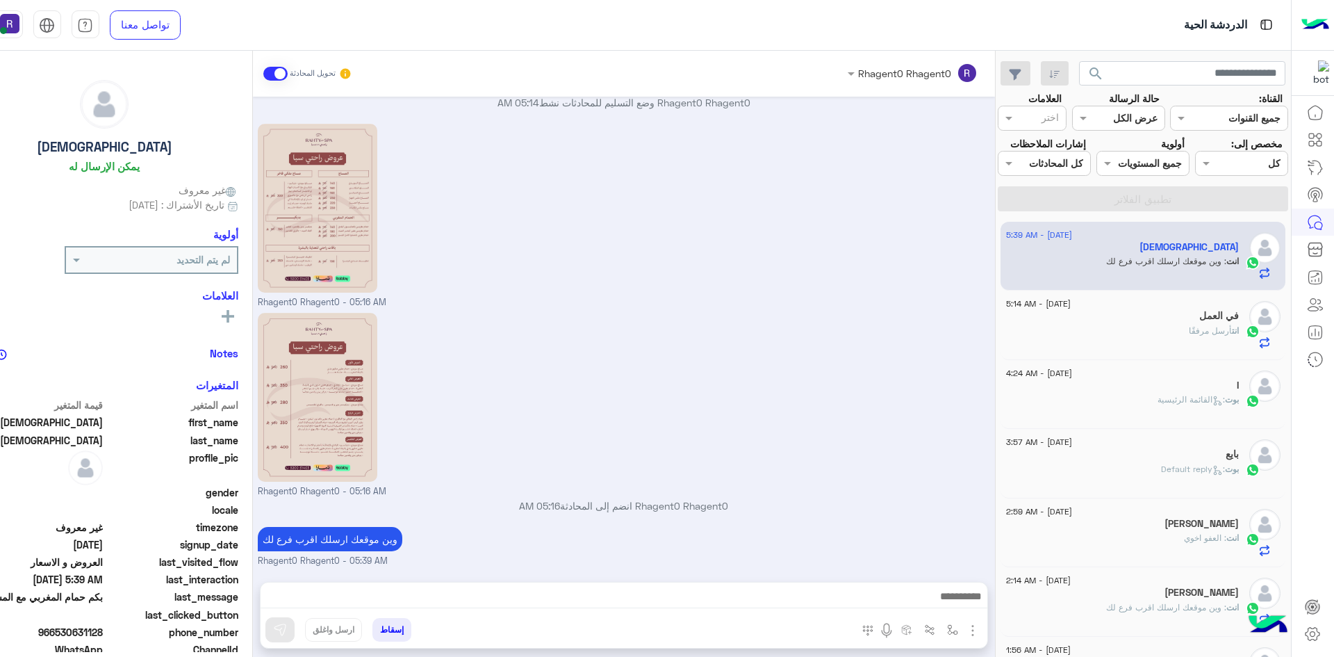
click at [1097, 327] on div "انت أرسل مرفقًا" at bounding box center [1122, 336] width 233 height 24
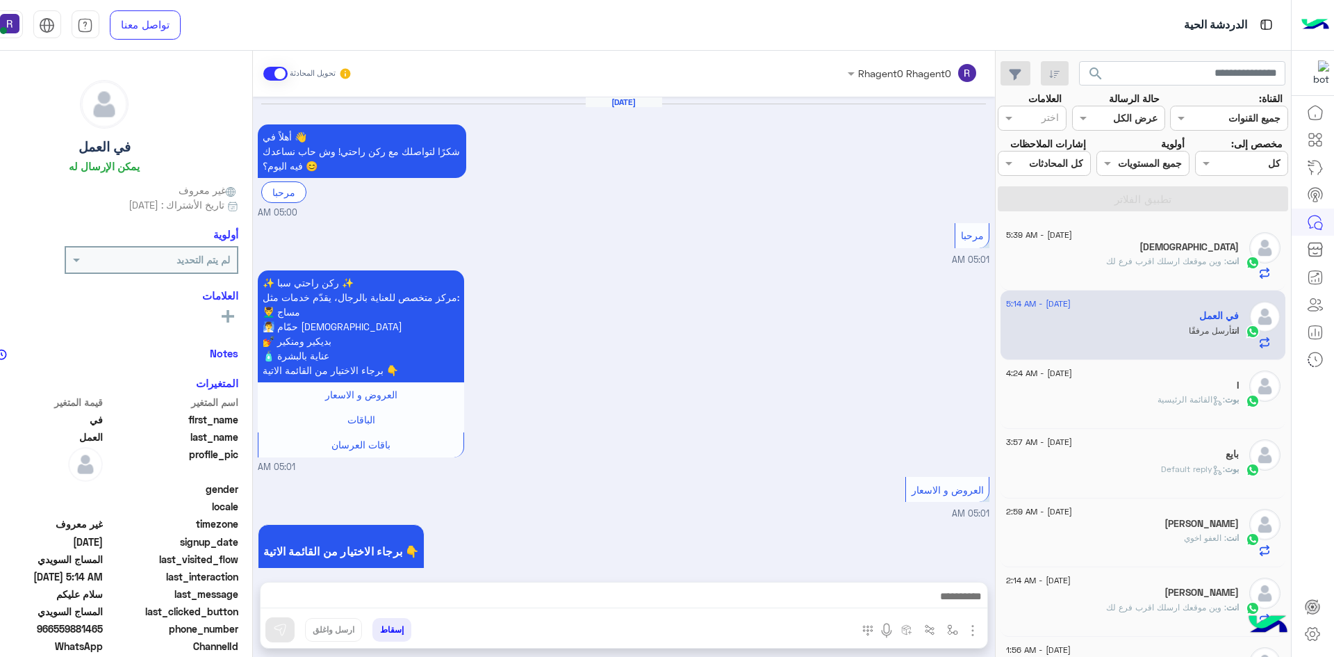
scroll to position [1814, 0]
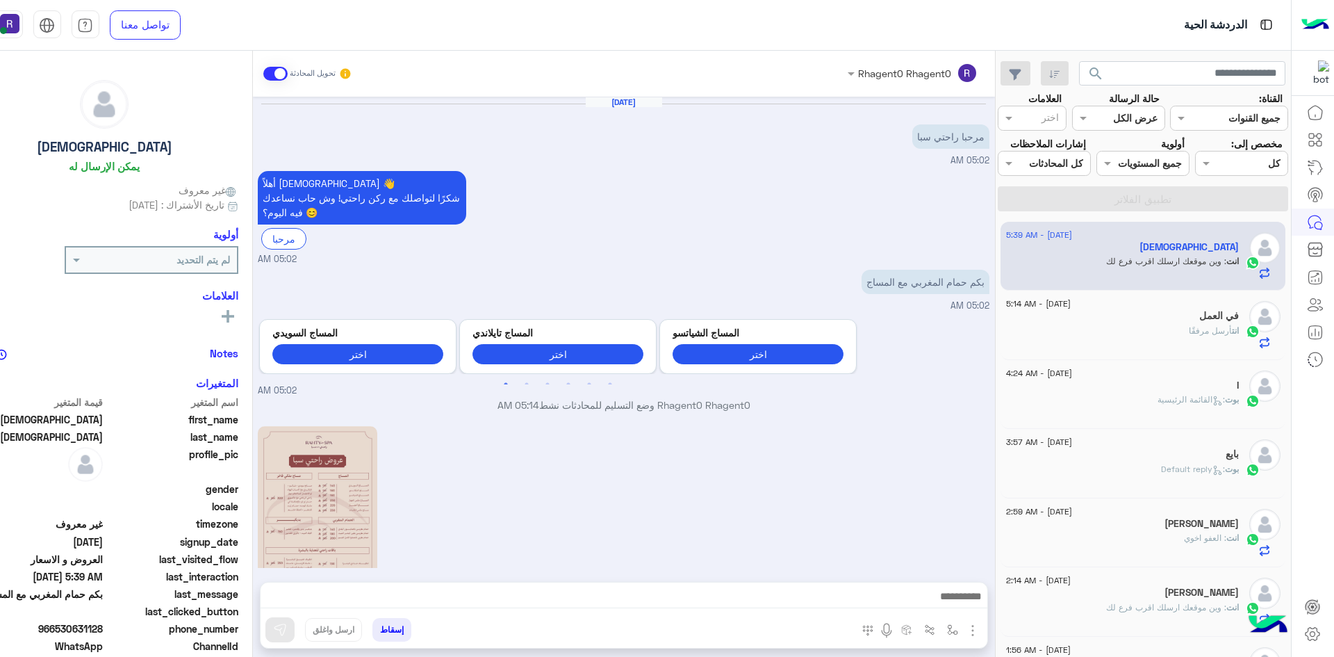
scroll to position [302, 0]
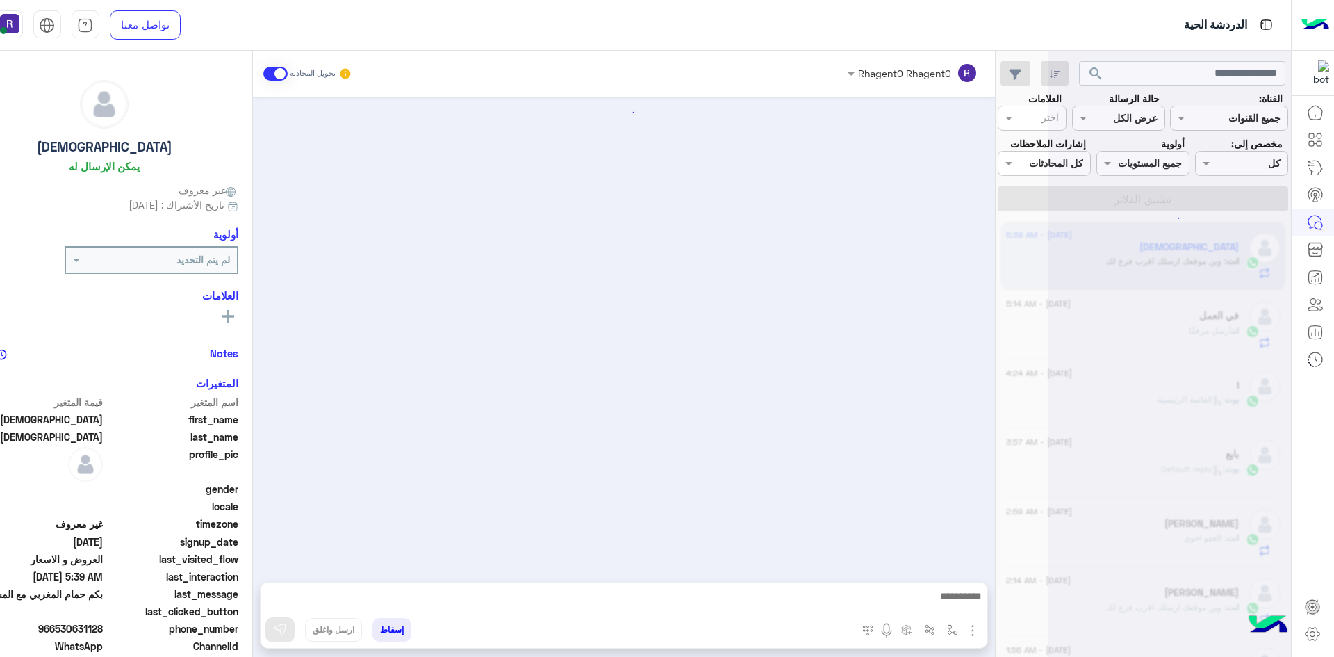
scroll to position [302, 0]
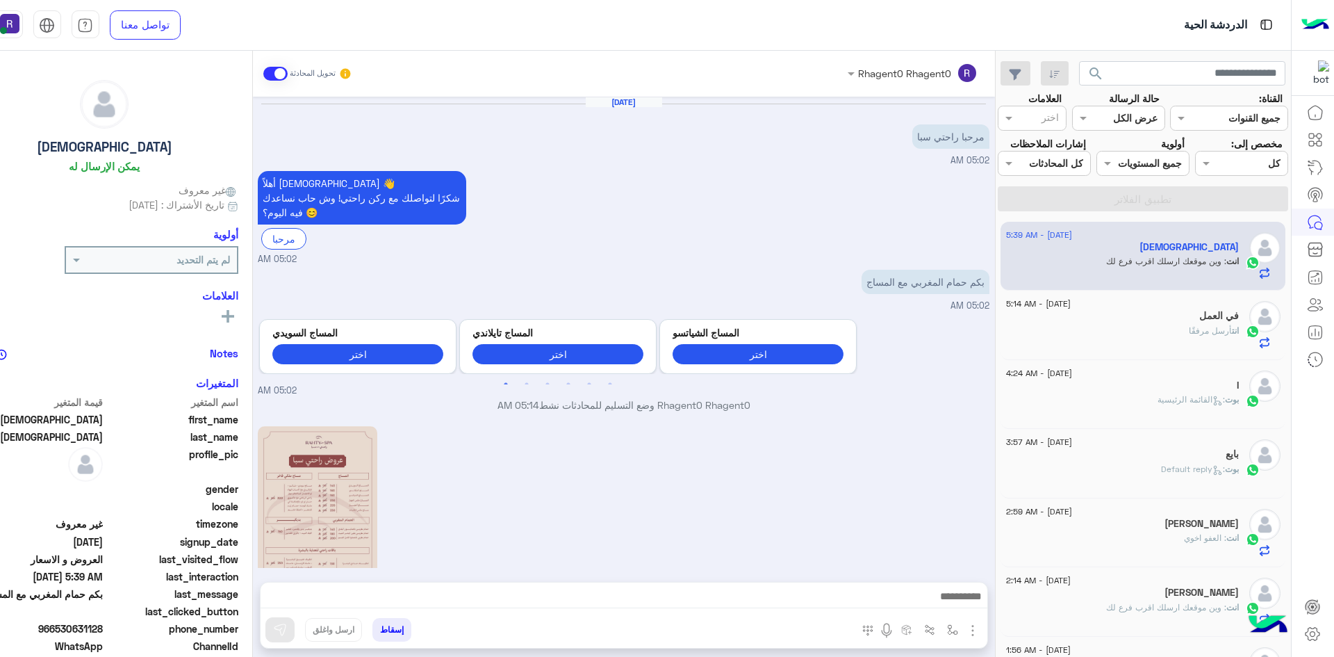
scroll to position [302, 0]
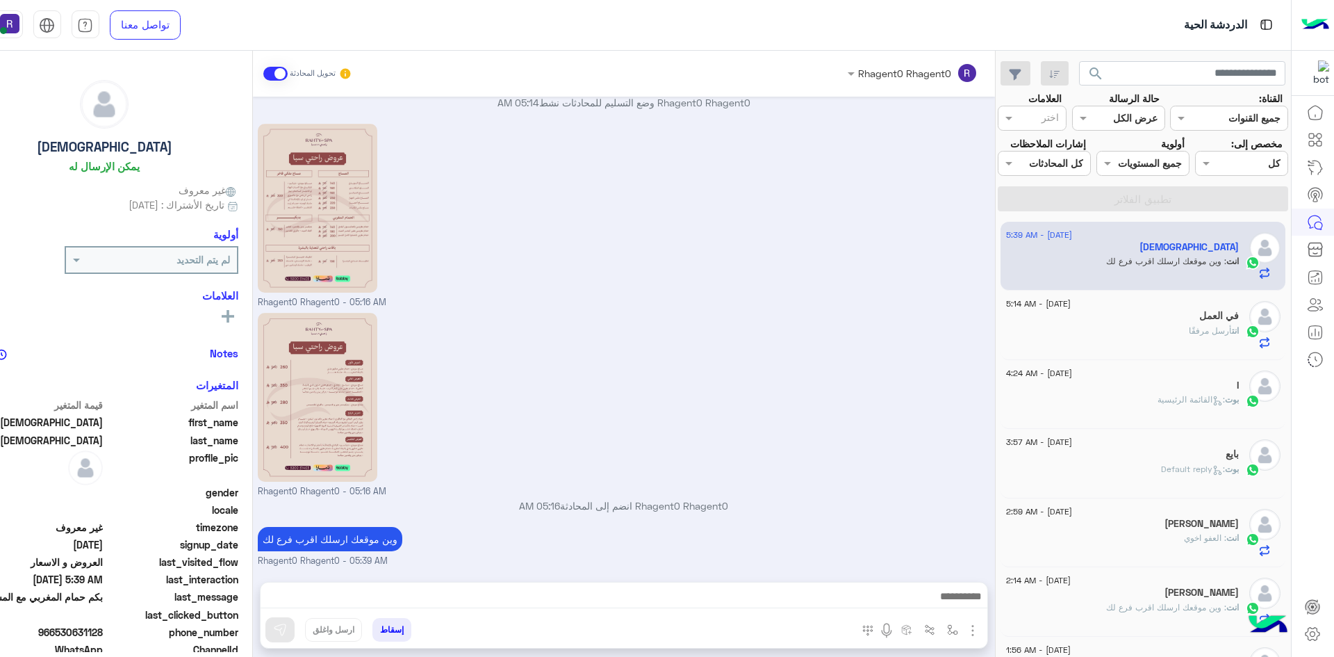
click at [1215, 323] on div "في العمل" at bounding box center [1122, 317] width 233 height 15
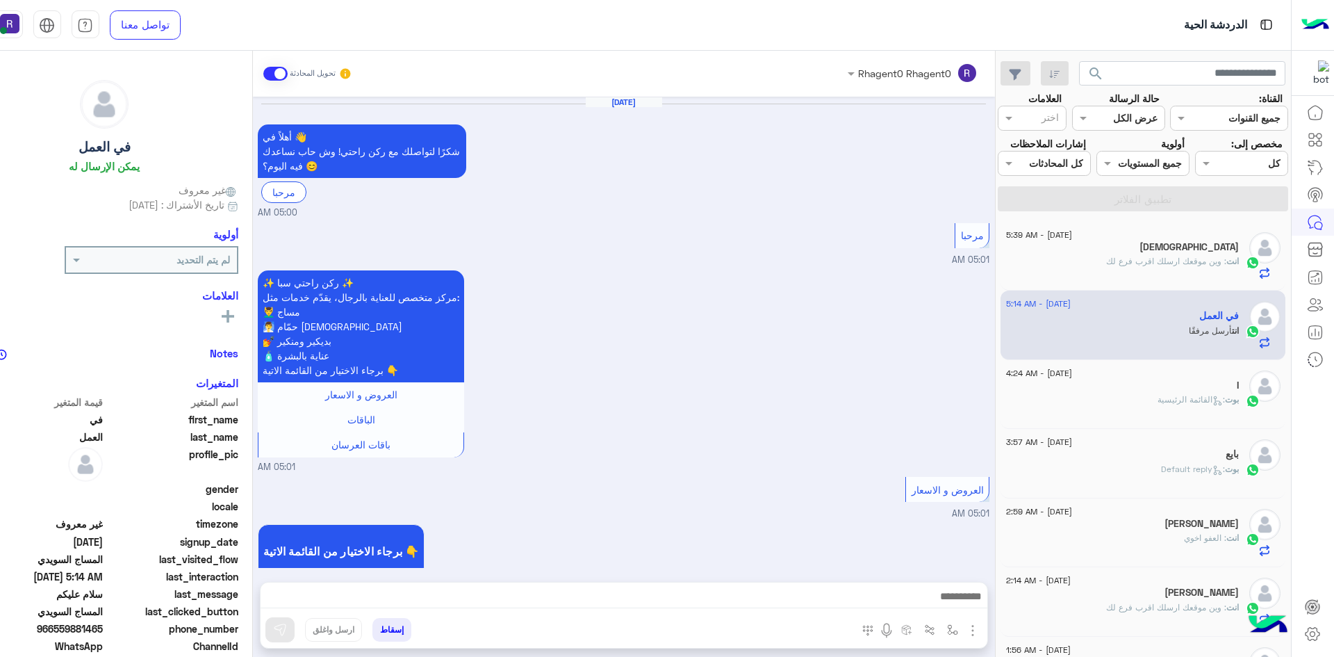
scroll to position [1814, 0]
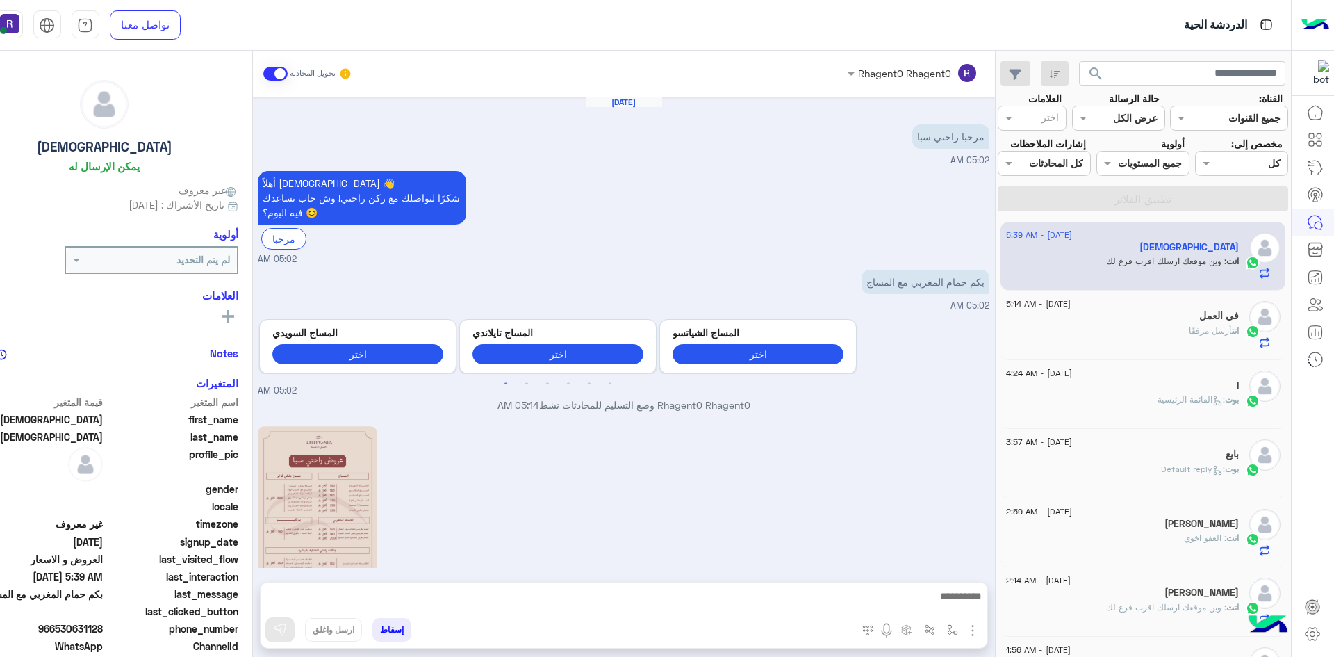
scroll to position [302, 0]
